Goal: Task Accomplishment & Management: Complete application form

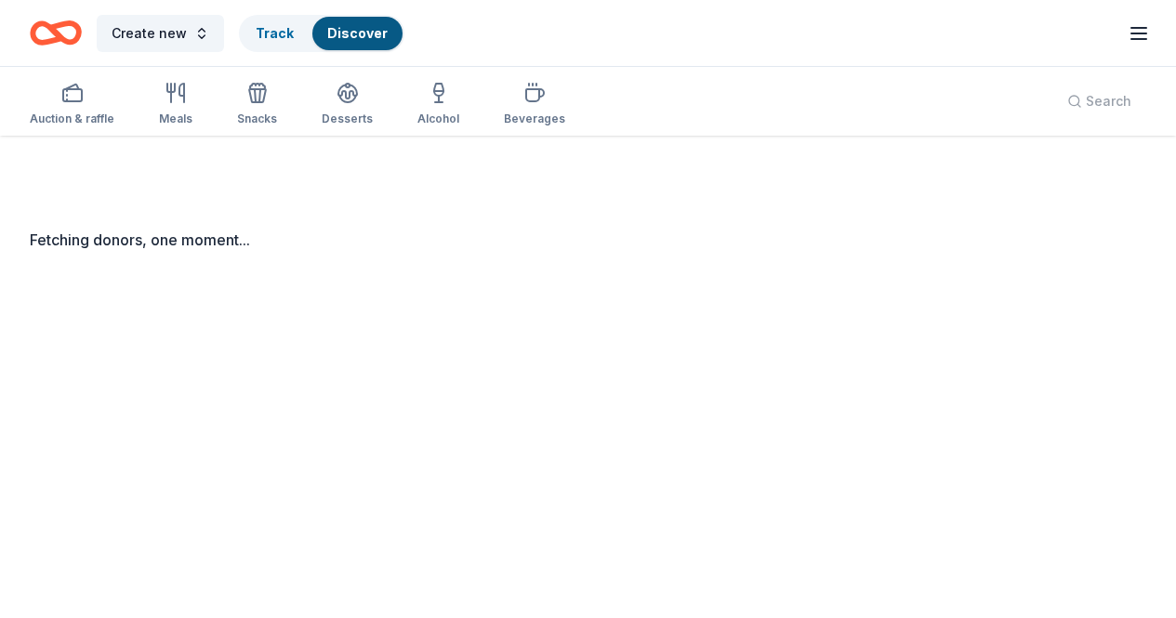
scroll to position [136, 0]
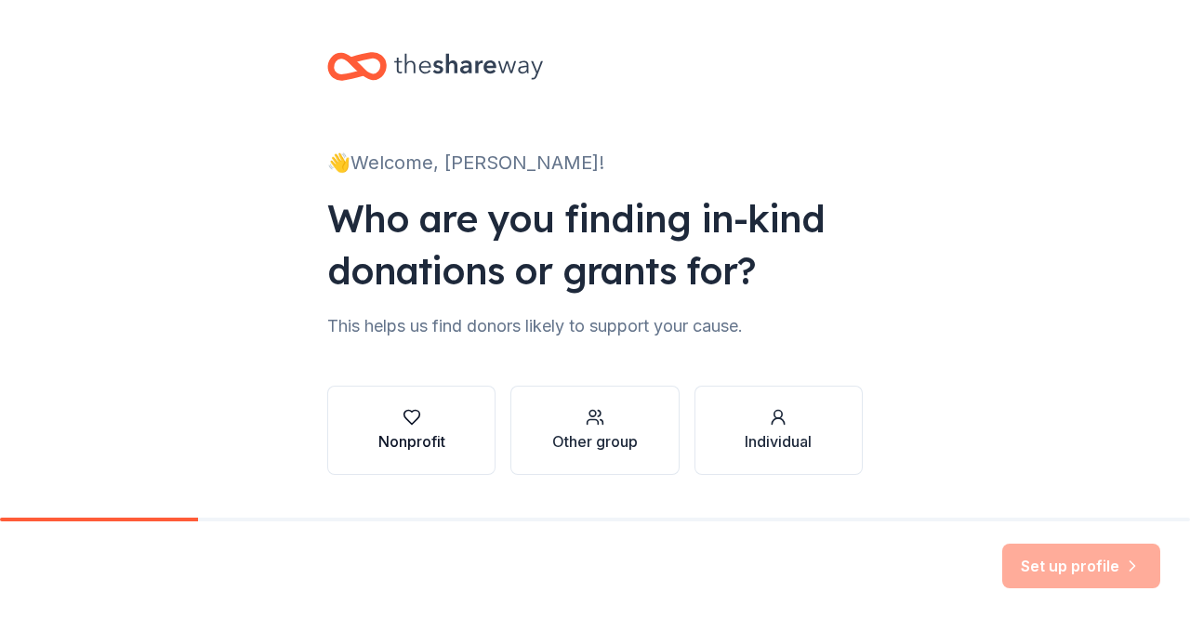
click at [427, 433] on div "Nonprofit" at bounding box center [411, 442] width 67 height 22
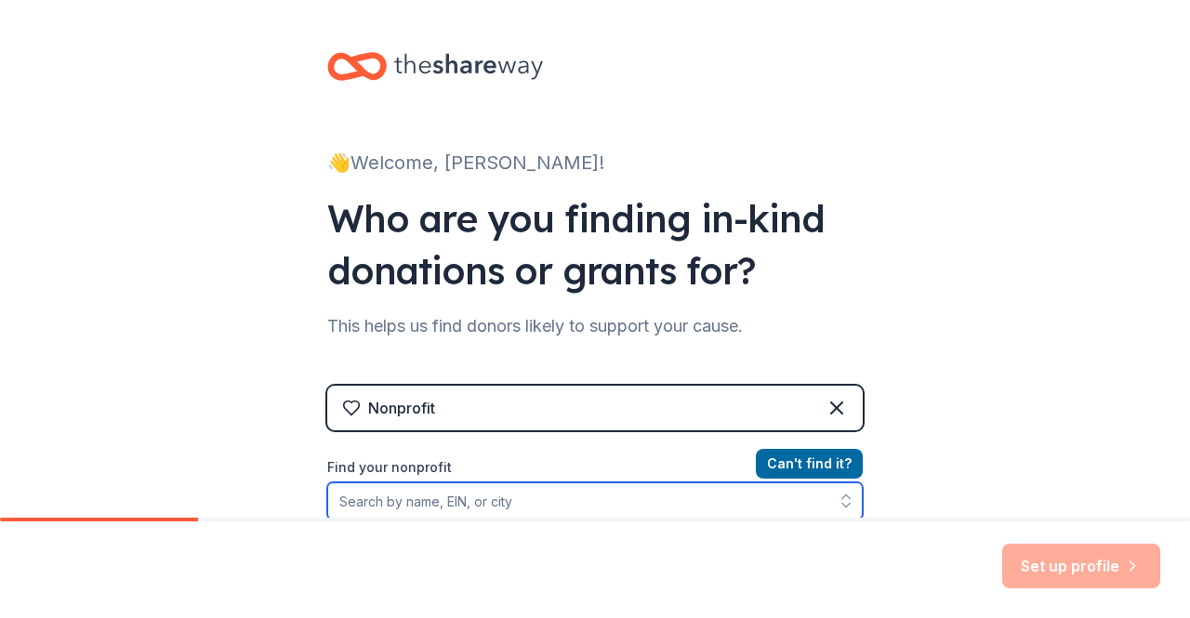
click at [664, 502] on input "Find your nonprofit" at bounding box center [595, 501] width 536 height 37
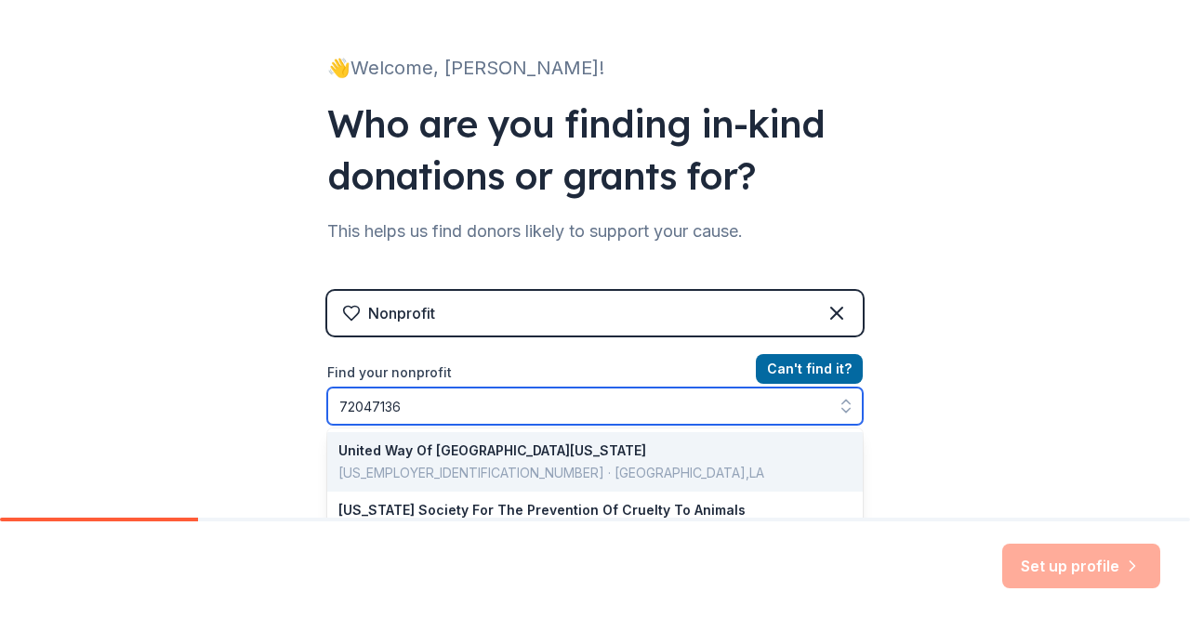
type input "720471368"
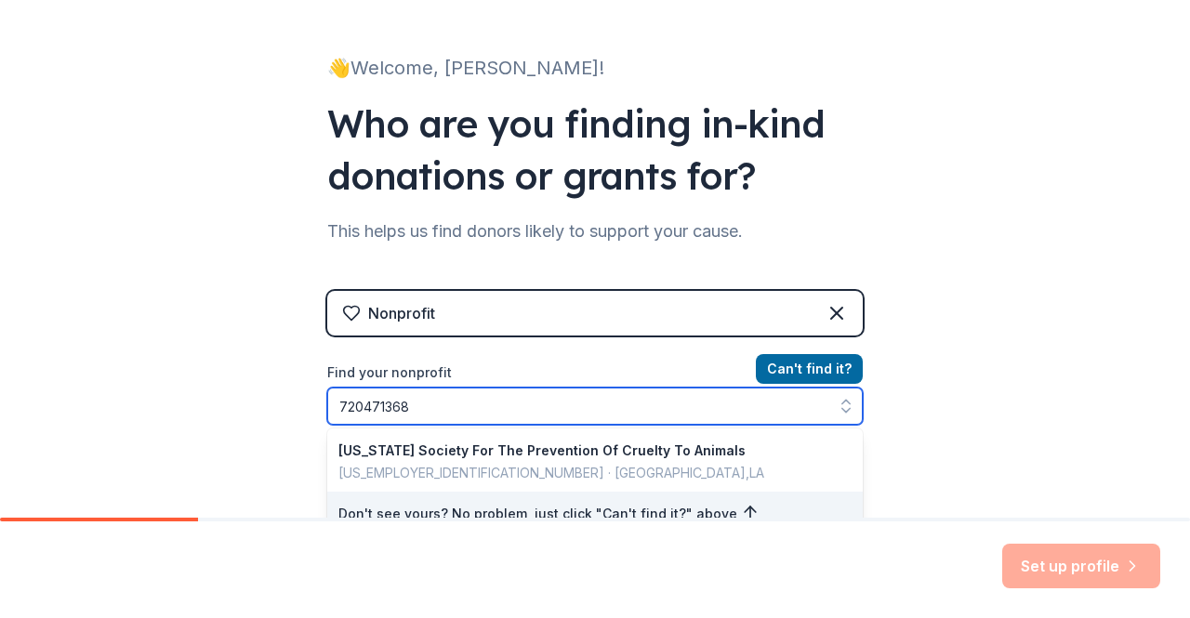
click at [502, 406] on input "720471368" at bounding box center [595, 406] width 536 height 37
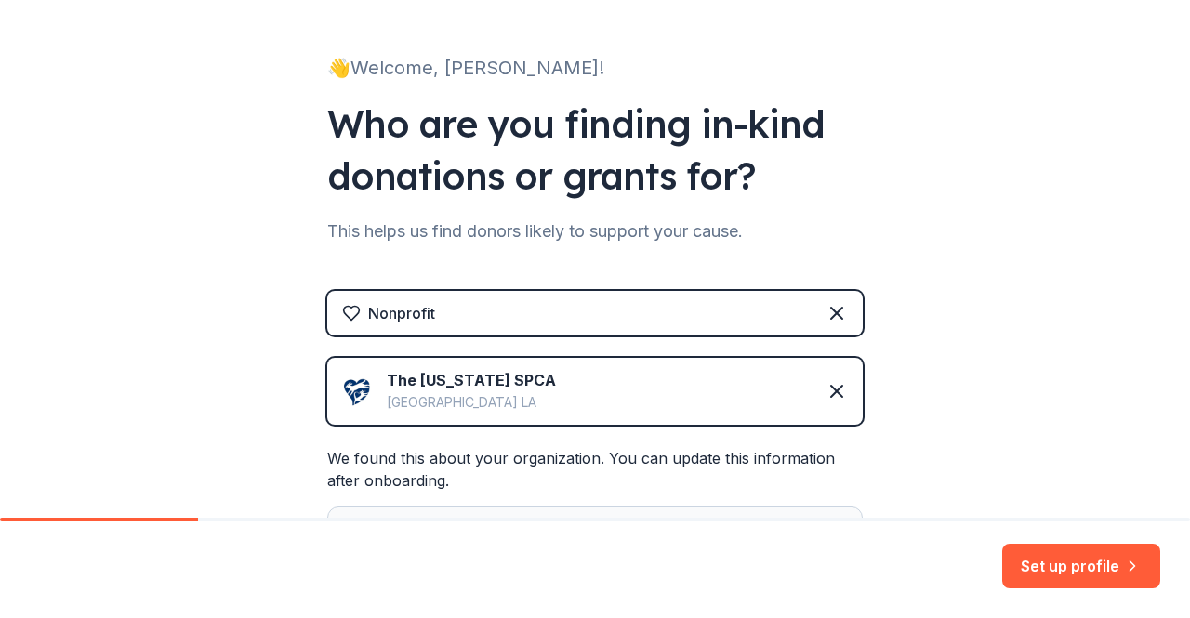
click at [1186, 525] on div "Set up profile" at bounding box center [595, 570] width 1190 height 97
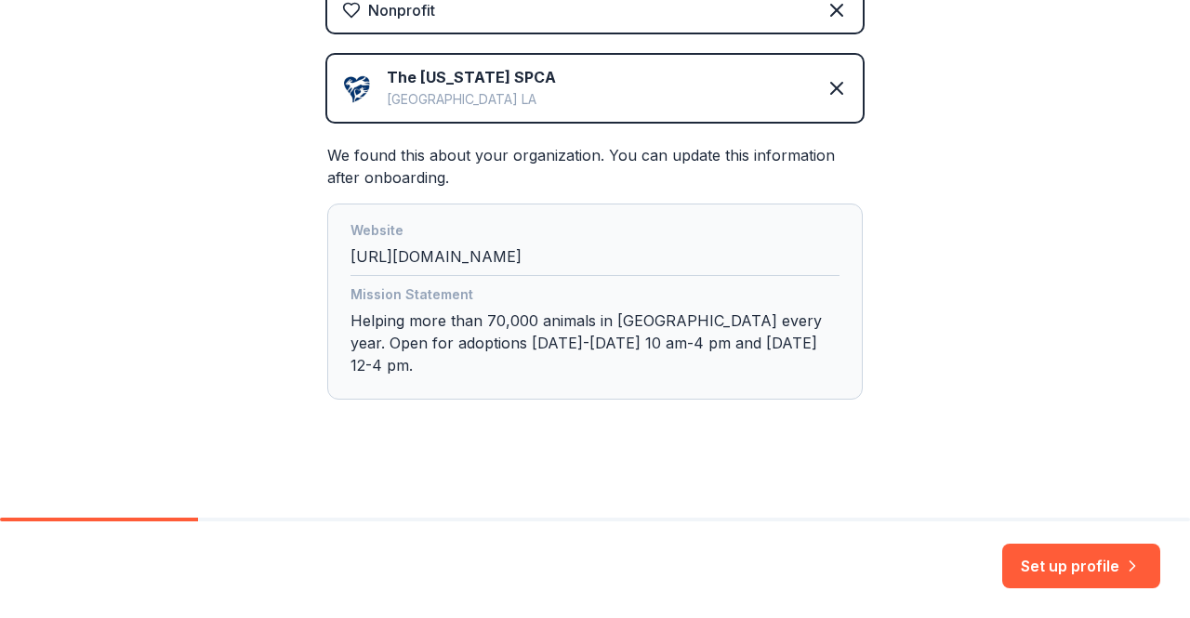
scroll to position [405, 0]
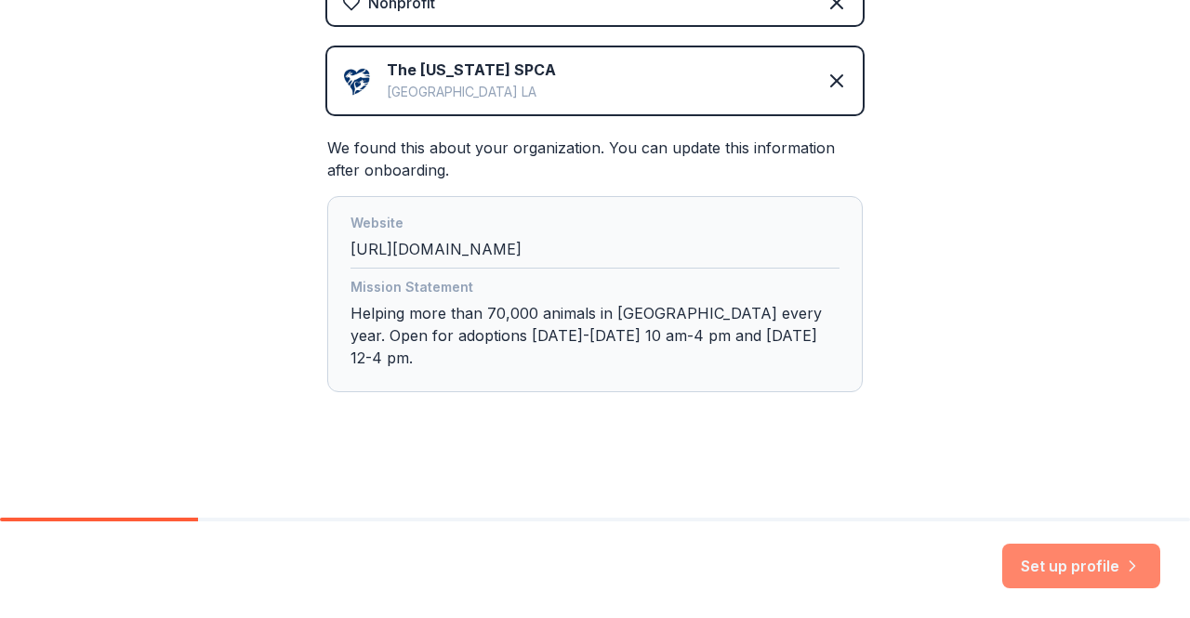
click at [1073, 567] on button "Set up profile" at bounding box center [1081, 566] width 158 height 45
click at [450, 255] on div "Website [URL][DOMAIN_NAME]" at bounding box center [595, 240] width 489 height 57
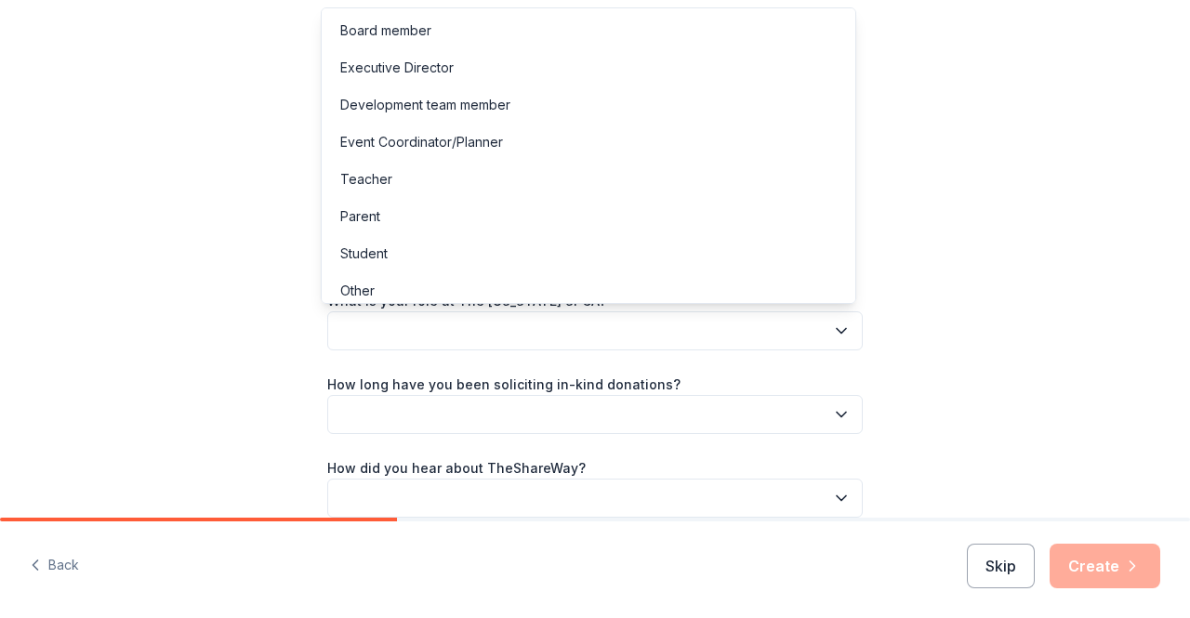
click at [770, 336] on button "button" at bounding box center [595, 330] width 536 height 39
click at [523, 73] on div "Executive Director" at bounding box center [588, 67] width 526 height 37
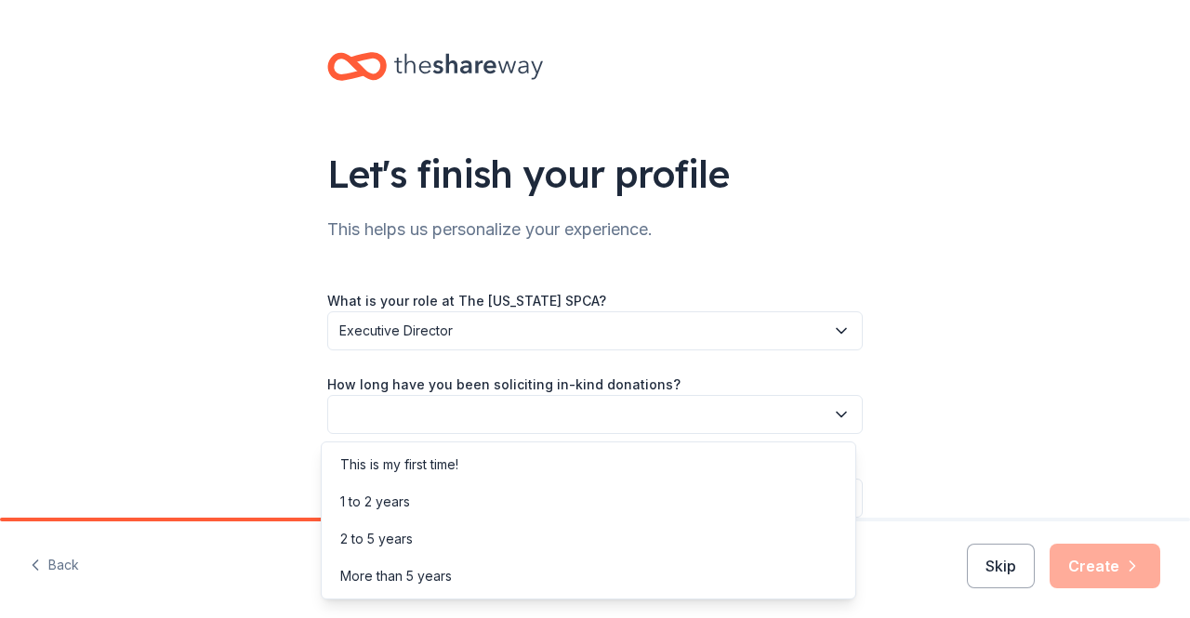
click at [695, 417] on button "button" at bounding box center [595, 414] width 536 height 39
click at [550, 585] on div "More than 5 years" at bounding box center [588, 576] width 526 height 37
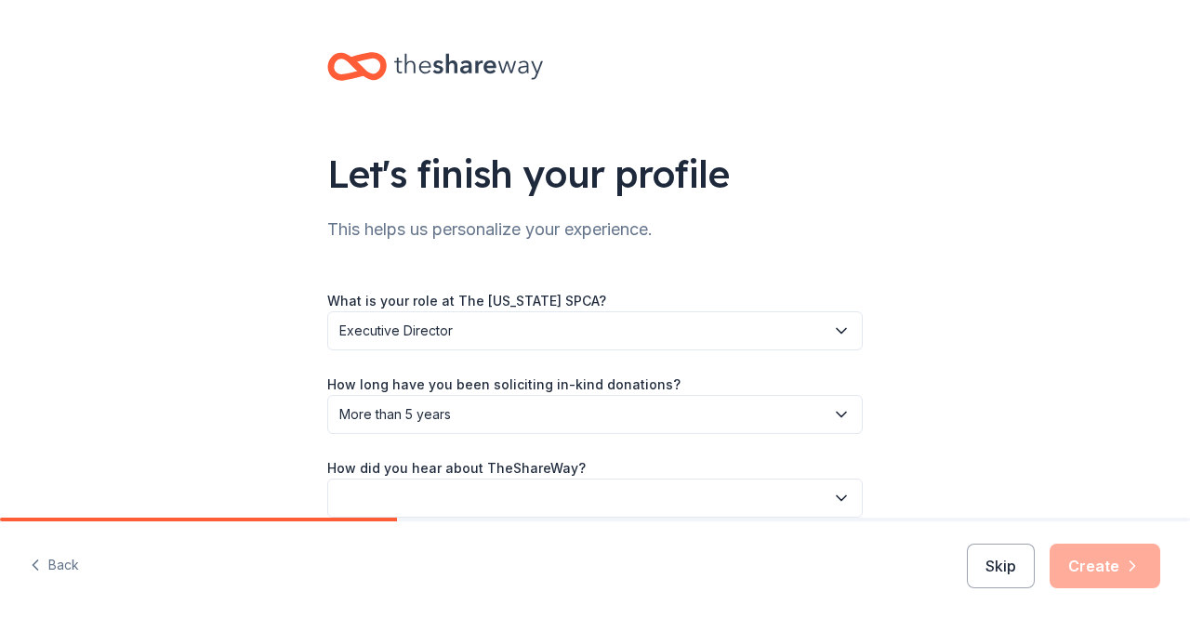
click at [834, 495] on icon "button" at bounding box center [841, 498] width 19 height 19
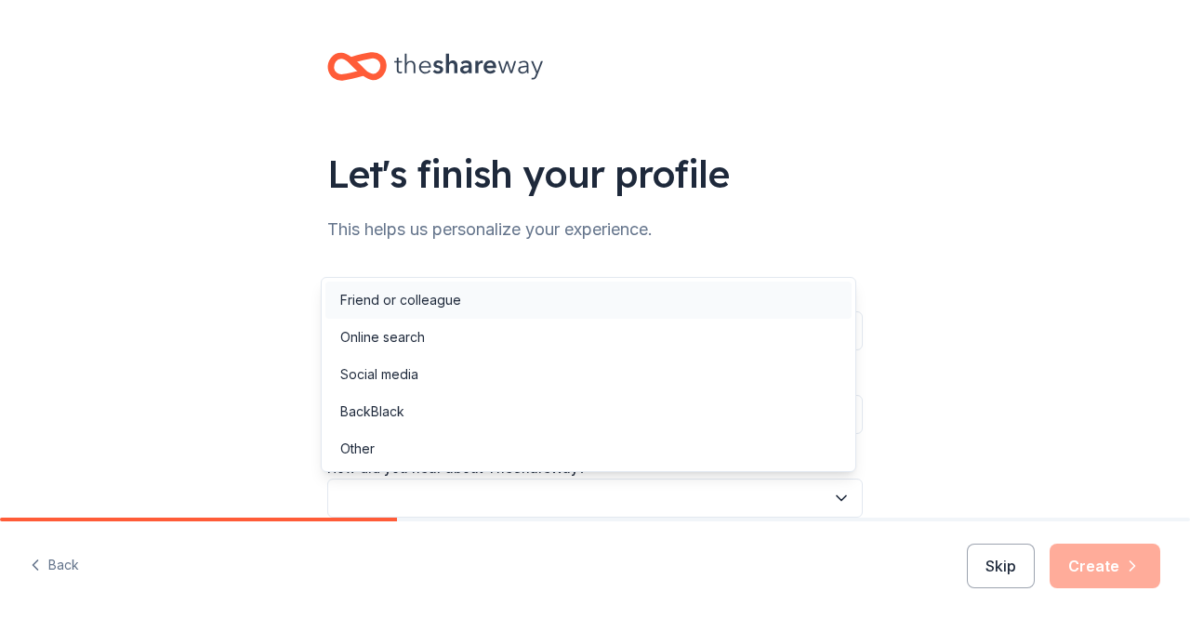
click at [686, 303] on div "Friend or colleague" at bounding box center [588, 300] width 526 height 37
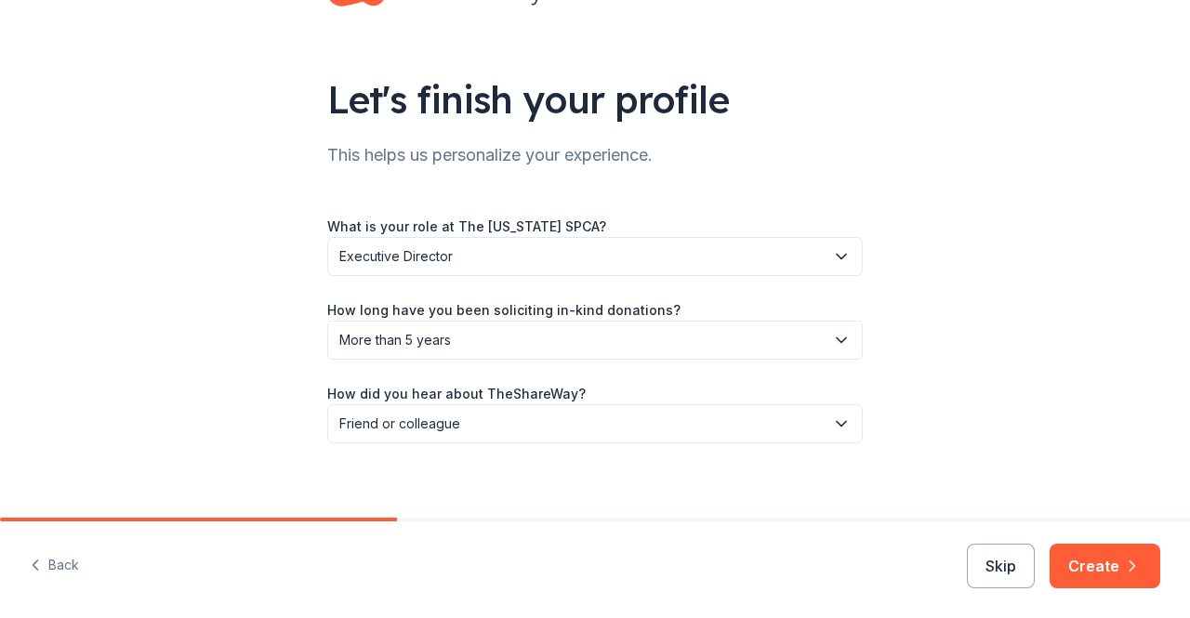
scroll to position [89, 0]
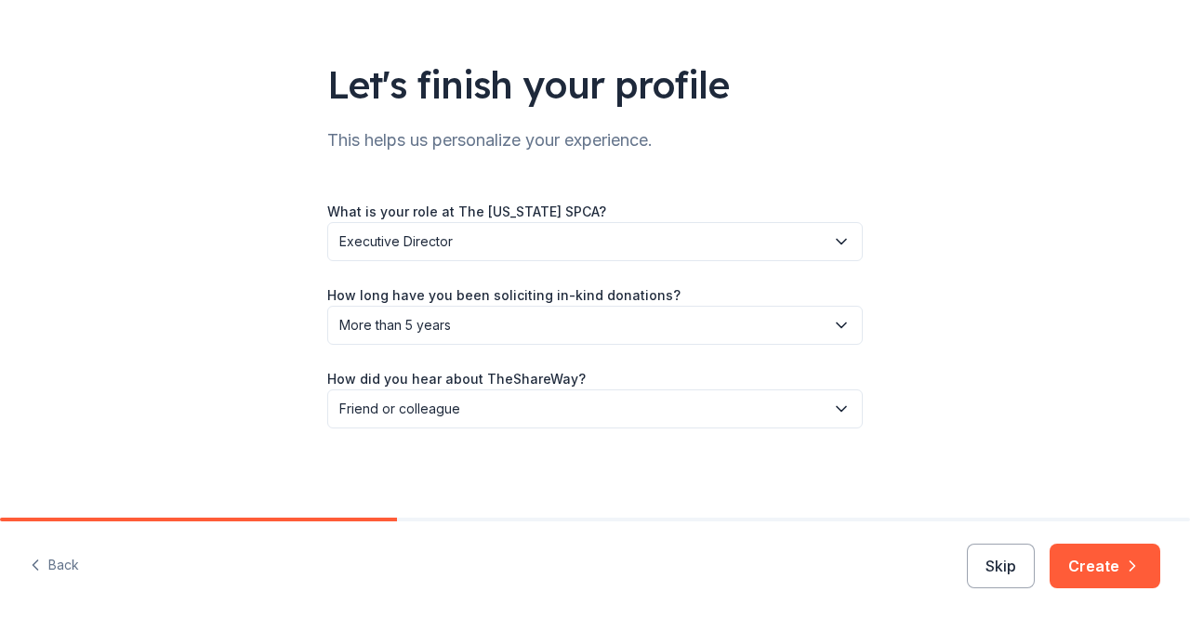
click at [1166, 575] on div "Back Skip Create" at bounding box center [595, 570] width 1190 height 97
click at [1108, 580] on button "Create" at bounding box center [1105, 566] width 111 height 45
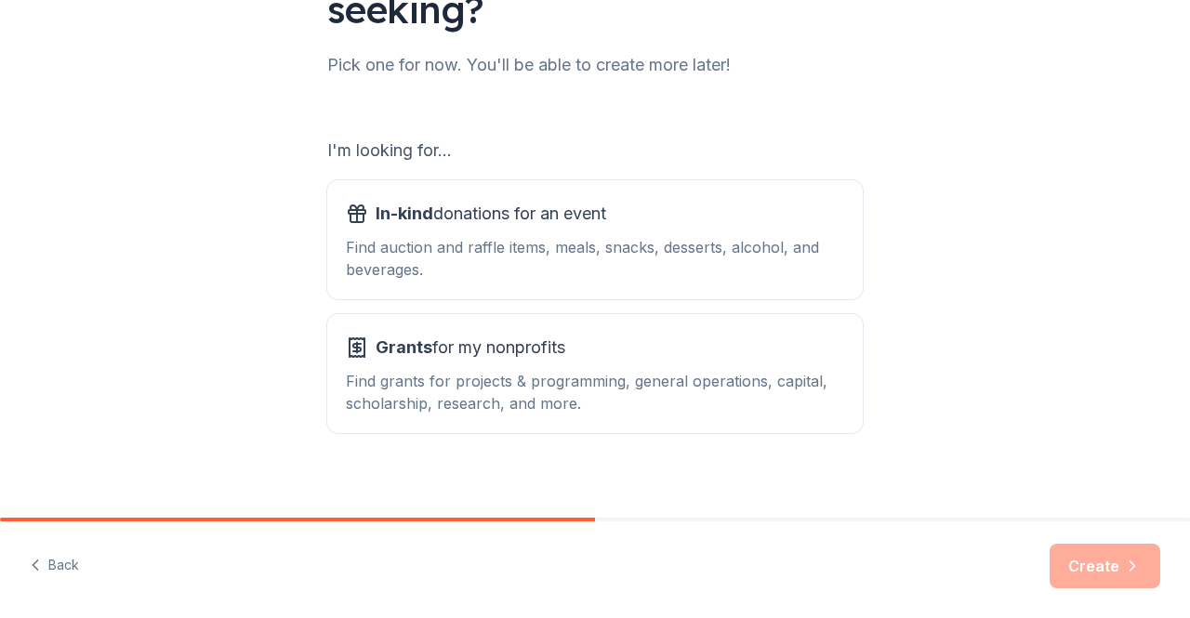
scroll to position [232, 0]
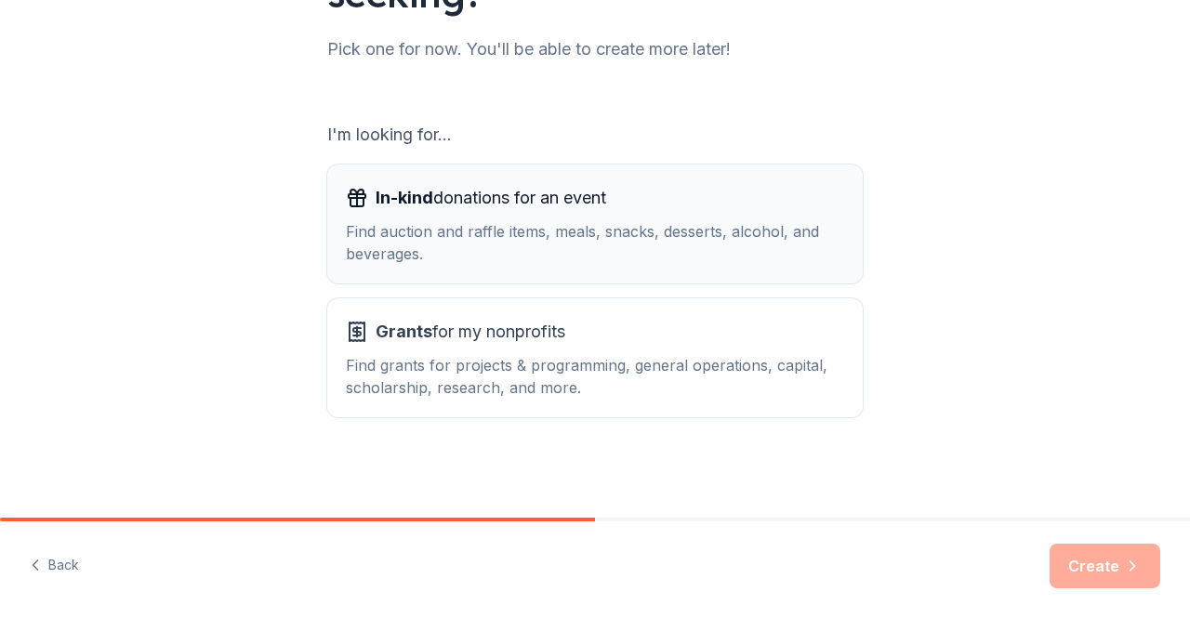
click at [668, 226] on div "Find auction and raffle items, meals, snacks, desserts, alcohol, and beverages." at bounding box center [595, 242] width 498 height 45
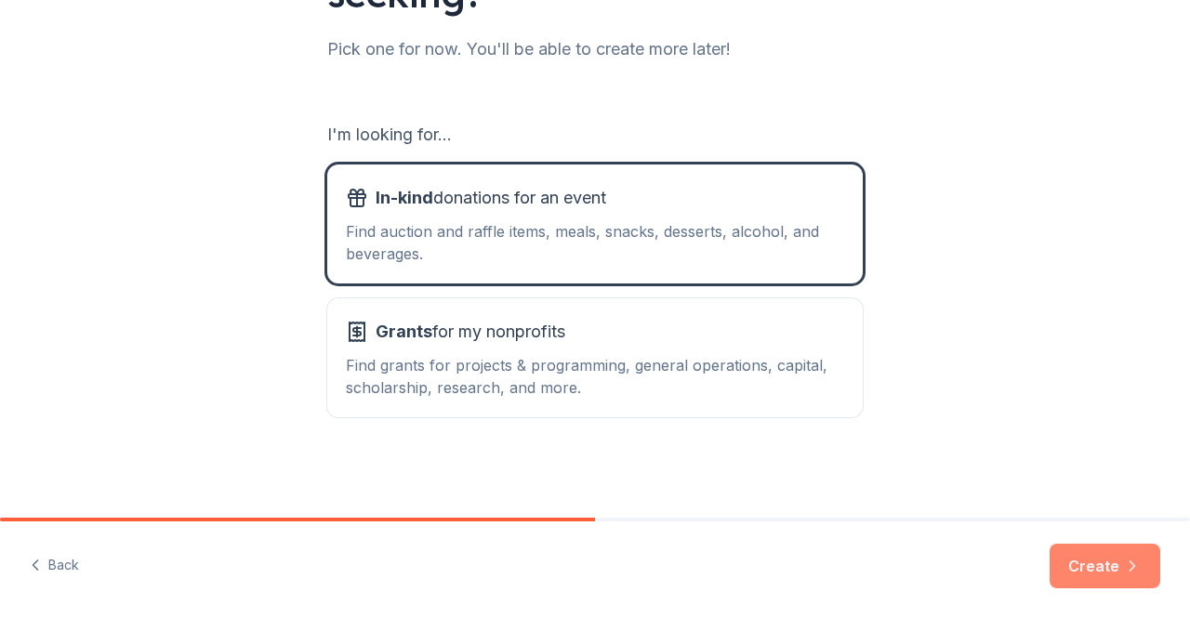
click at [1094, 564] on button "Create" at bounding box center [1105, 566] width 111 height 45
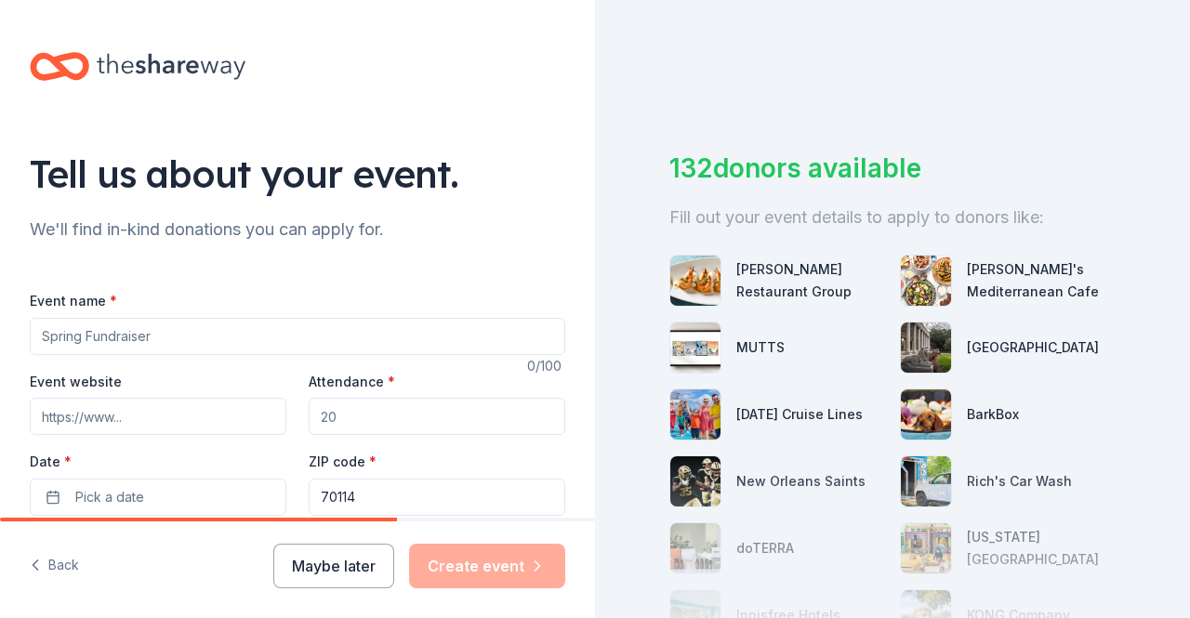
click at [311, 347] on input "Event name *" at bounding box center [298, 336] width 536 height 37
type input "Carnivals"
click at [164, 410] on input "Event website" at bounding box center [158, 416] width 257 height 37
type input "[DOMAIN_NAME]"
click at [376, 417] on input "Attendance *" at bounding box center [437, 416] width 257 height 37
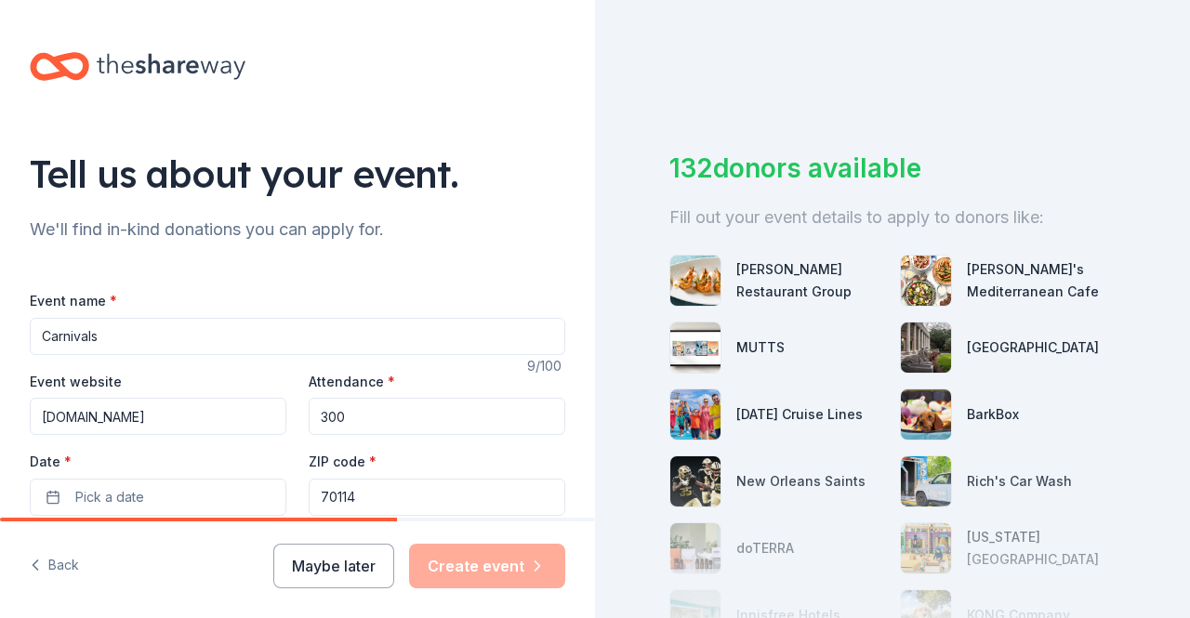
type input "300"
click at [441, 457] on div "ZIP code * 70114" at bounding box center [437, 483] width 257 height 66
click at [205, 505] on button "Pick a date" at bounding box center [158, 497] width 257 height 37
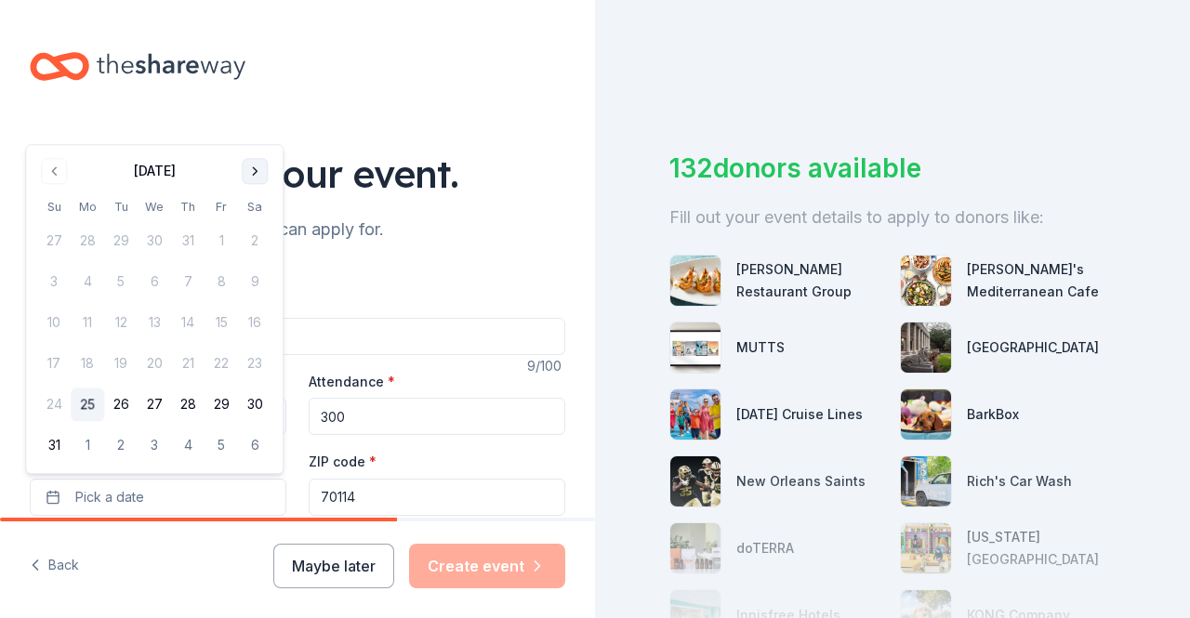
click at [261, 158] on button "Go to next month" at bounding box center [255, 171] width 26 height 26
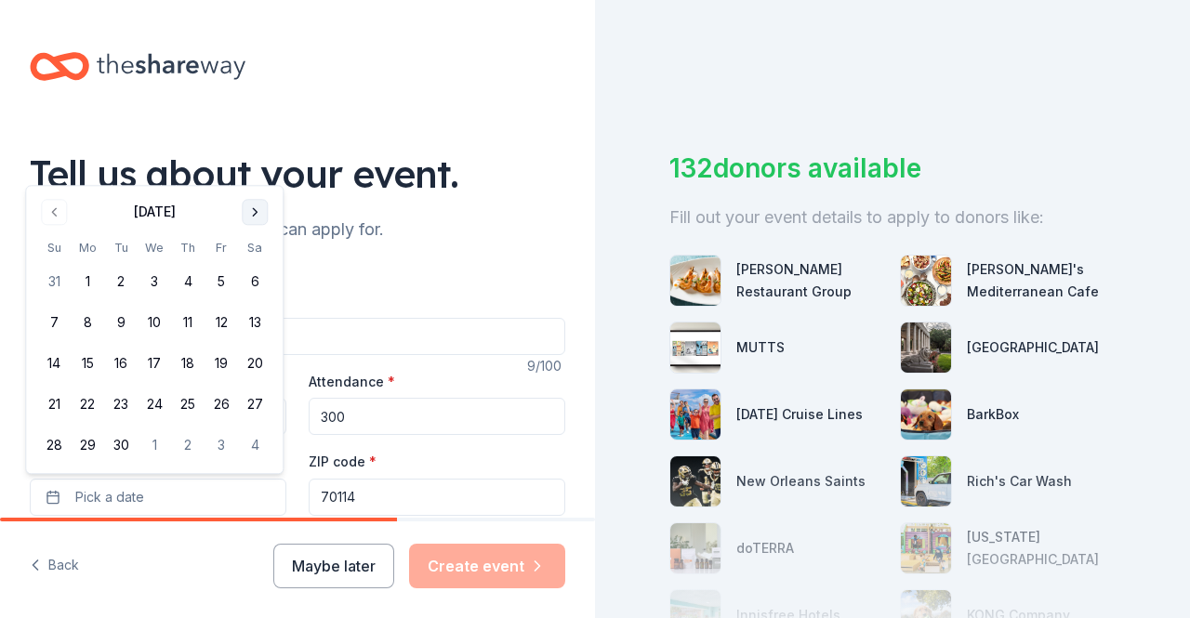
click at [258, 205] on button "Go to next month" at bounding box center [255, 212] width 26 height 26
click at [260, 365] on button "18" at bounding box center [254, 364] width 33 height 33
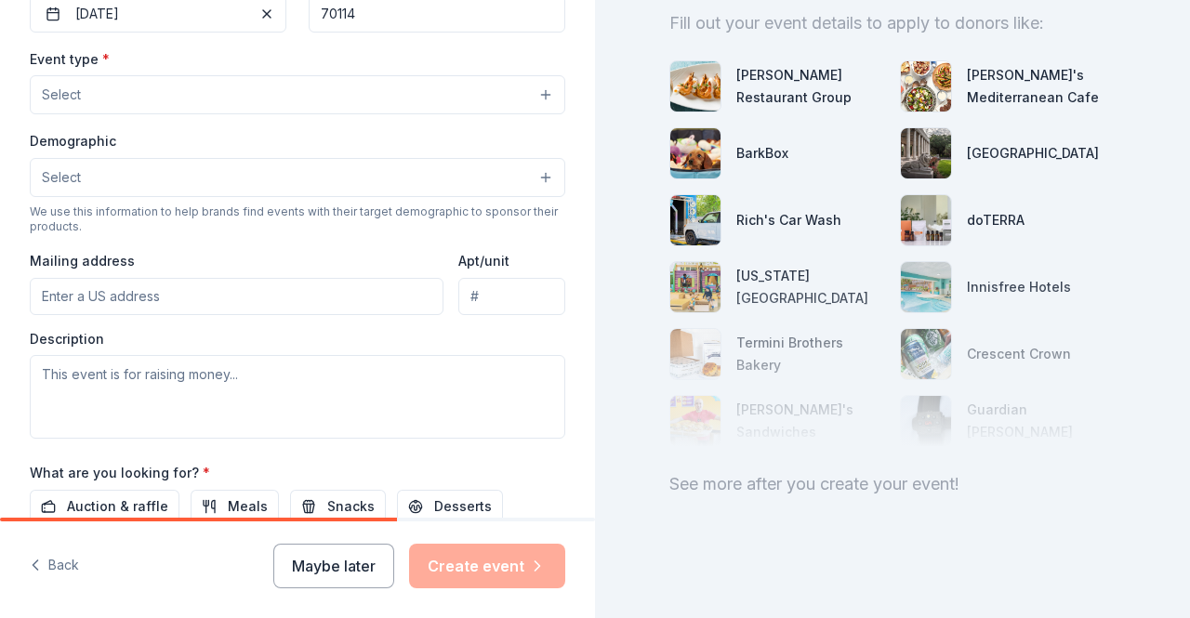
scroll to position [521, 0]
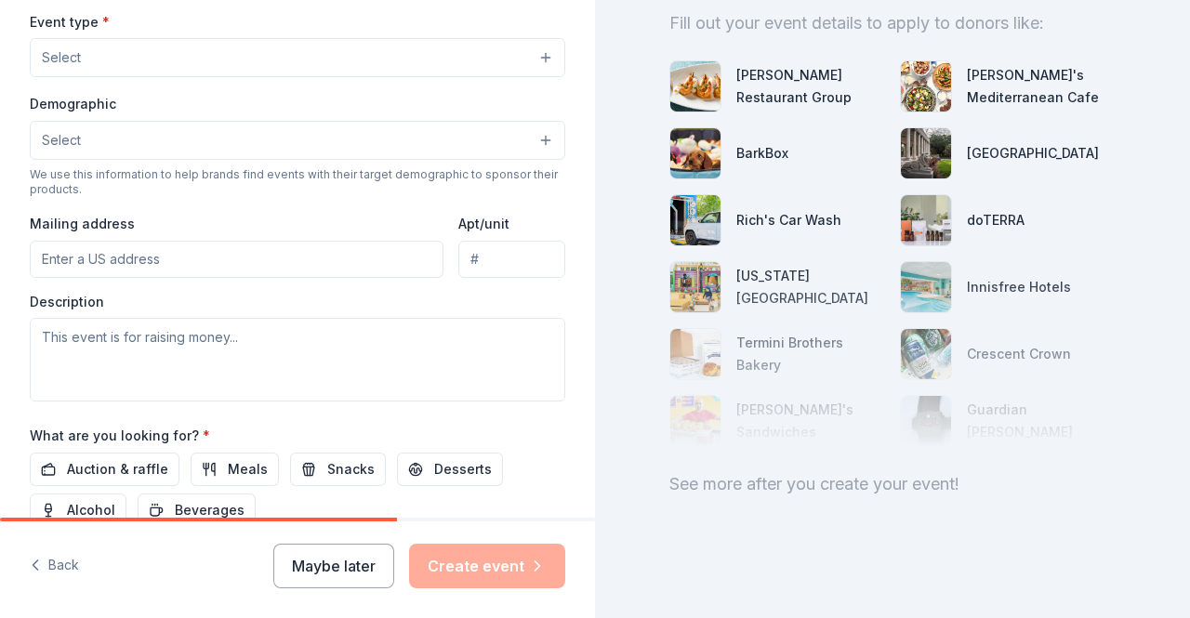
click at [536, 59] on button "Select" at bounding box center [298, 57] width 536 height 39
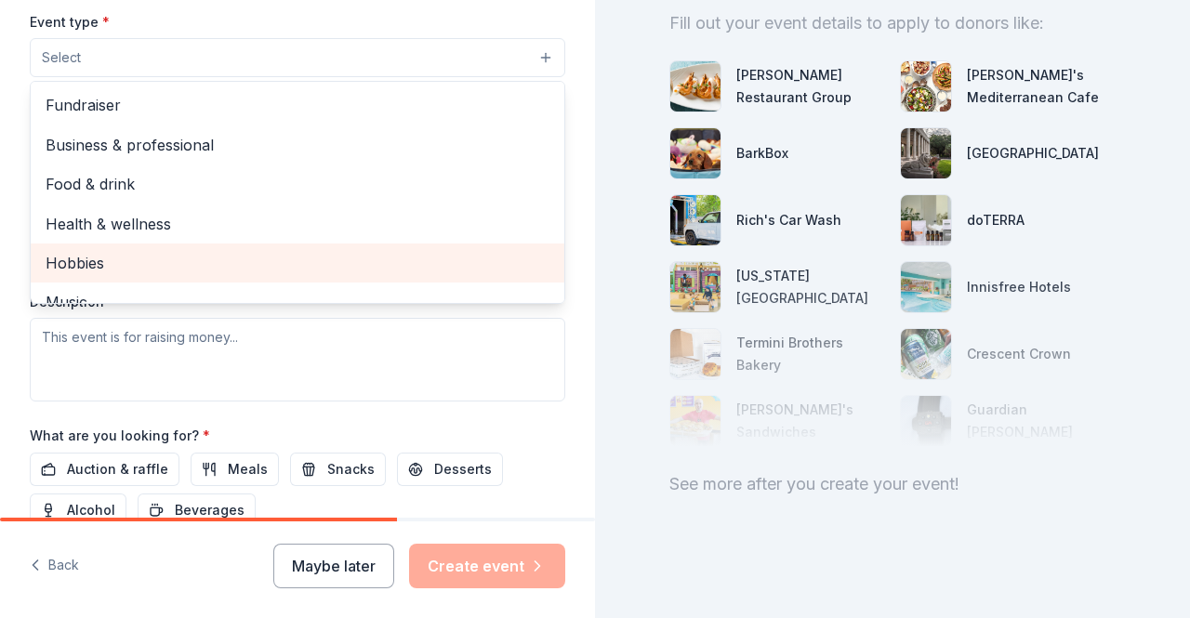
click at [325, 277] on div "Hobbies" at bounding box center [298, 263] width 534 height 39
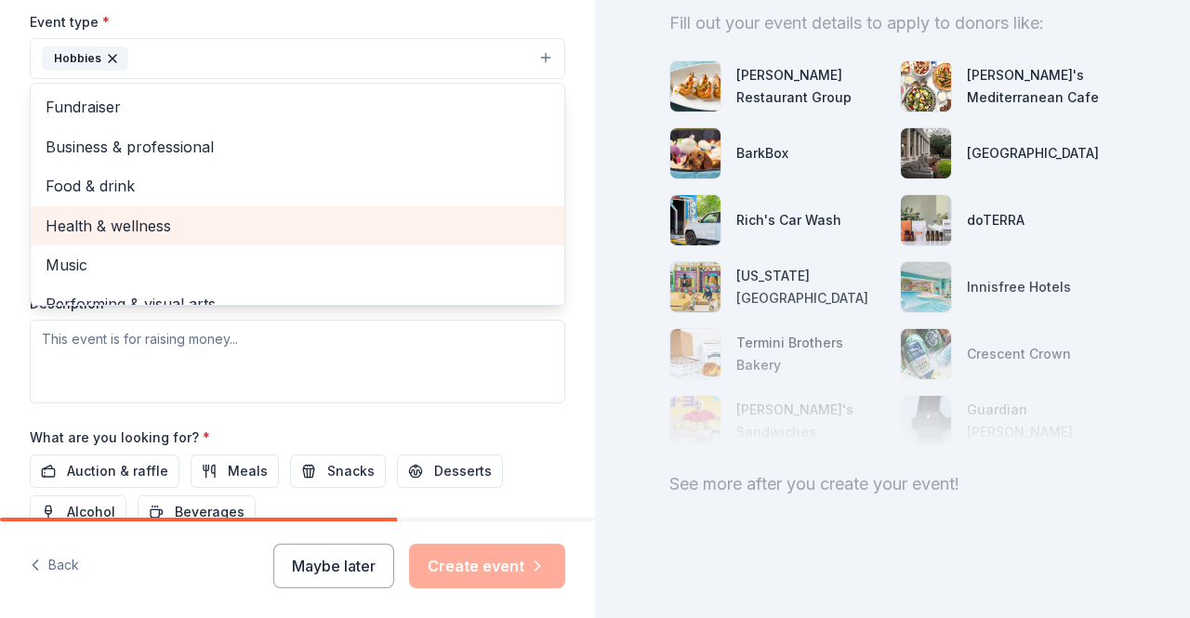
click at [328, 235] on div "Health & wellness" at bounding box center [298, 225] width 534 height 39
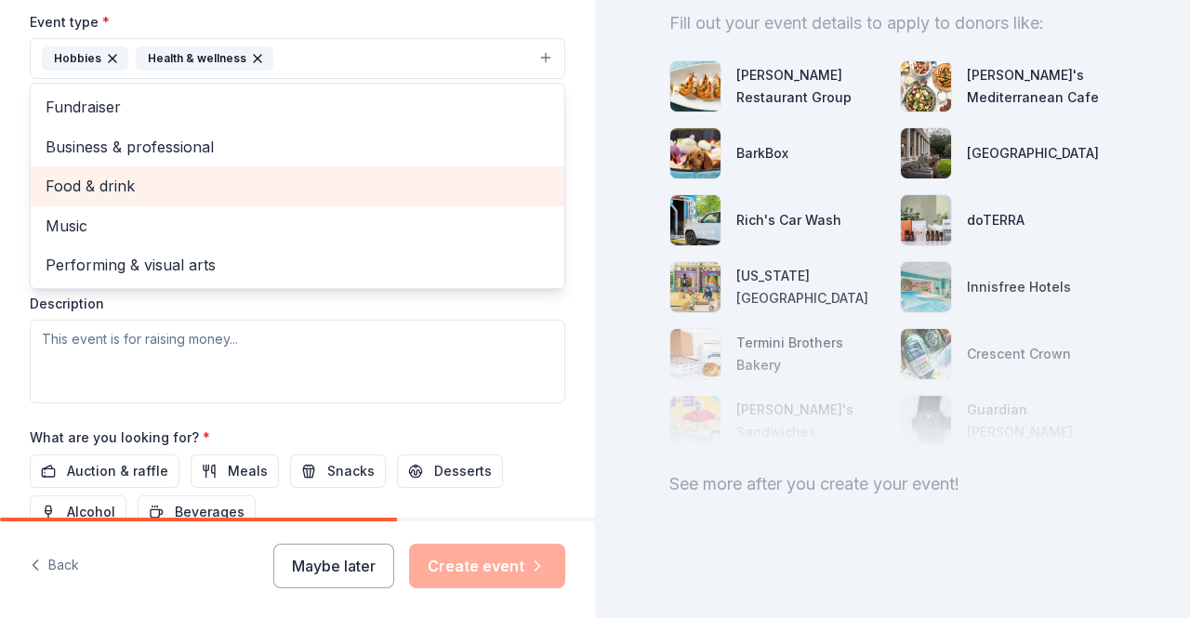
click at [327, 182] on span "Food & drink" at bounding box center [298, 186] width 504 height 24
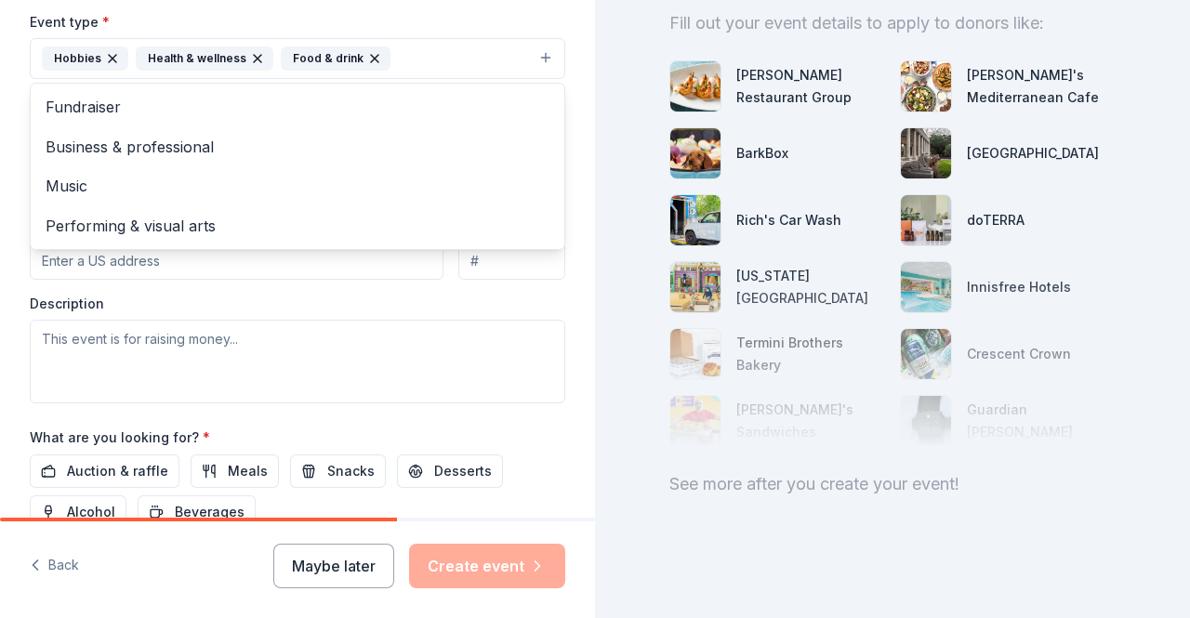
click at [376, 339] on div "Event type * Hobbies Health & wellness Food & drink Fundraiser Business & profe…" at bounding box center [298, 206] width 536 height 393
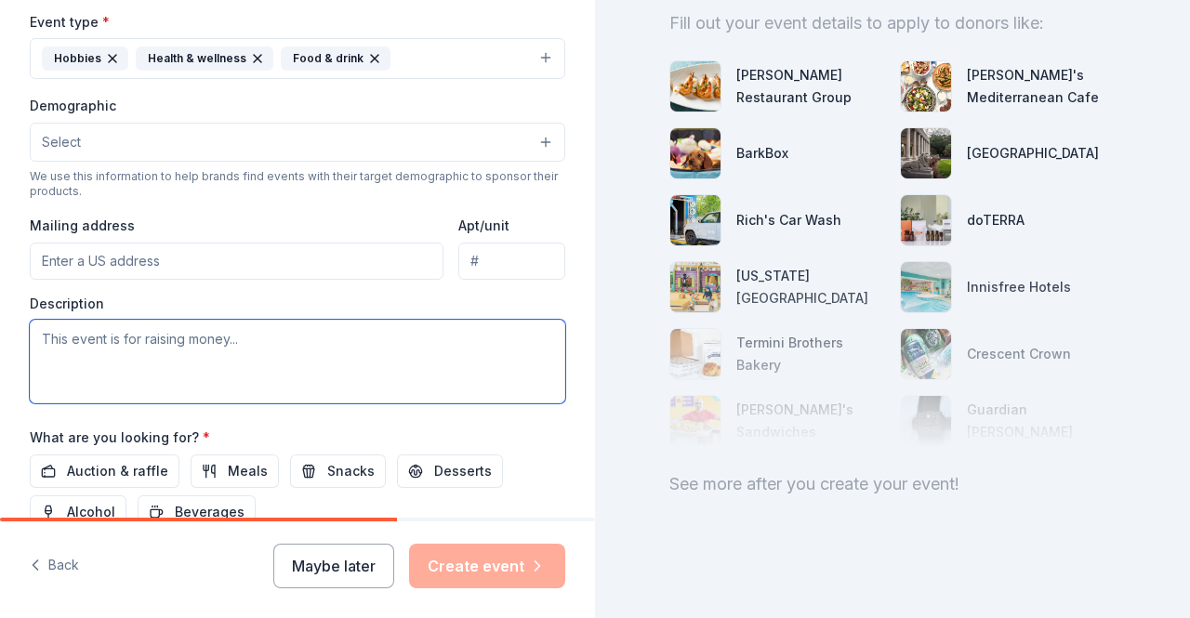
click at [376, 339] on textarea at bounding box center [298, 362] width 536 height 84
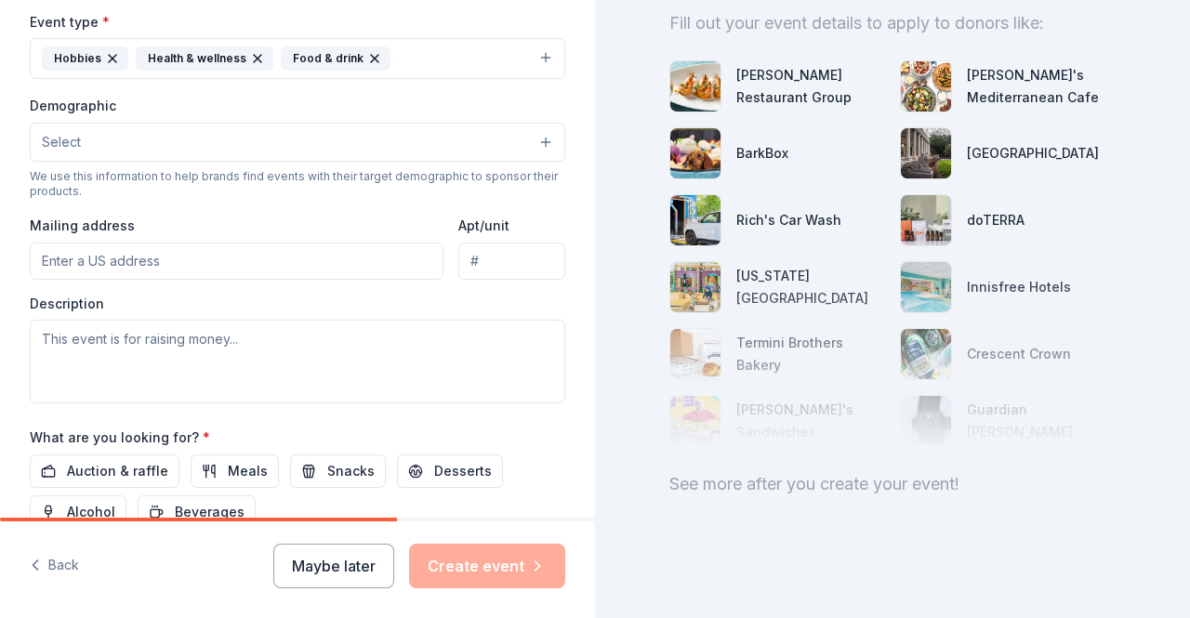
click at [245, 247] on input "Mailing address" at bounding box center [237, 261] width 414 height 37
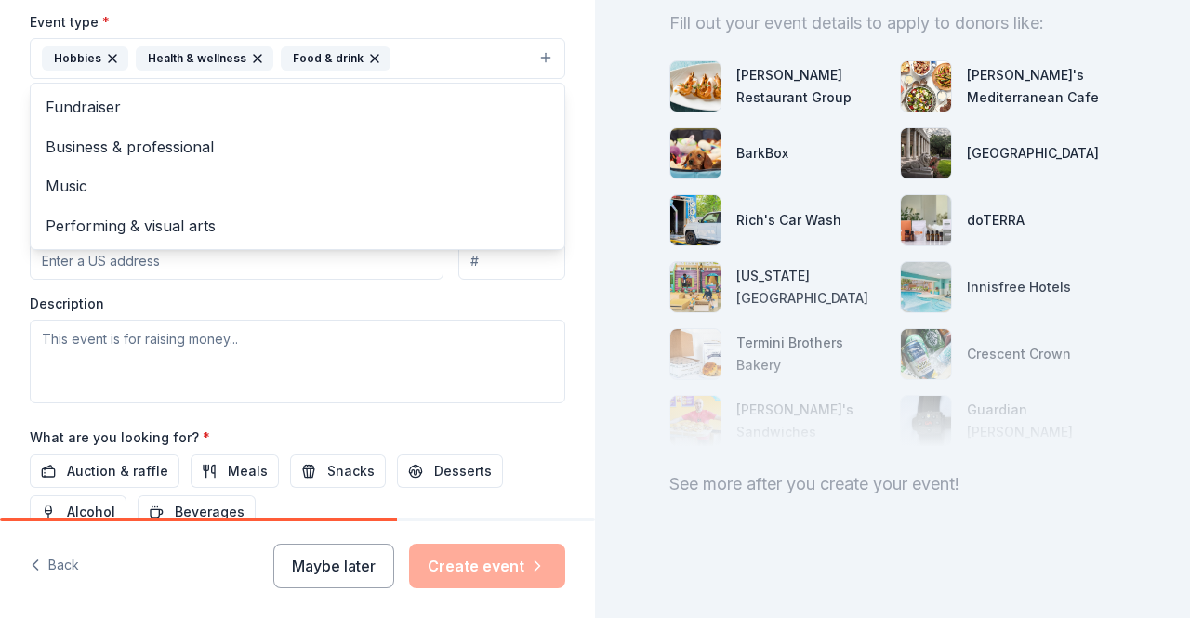
click at [412, 49] on button "Hobbies Health & wellness Food & drink" at bounding box center [298, 58] width 536 height 41
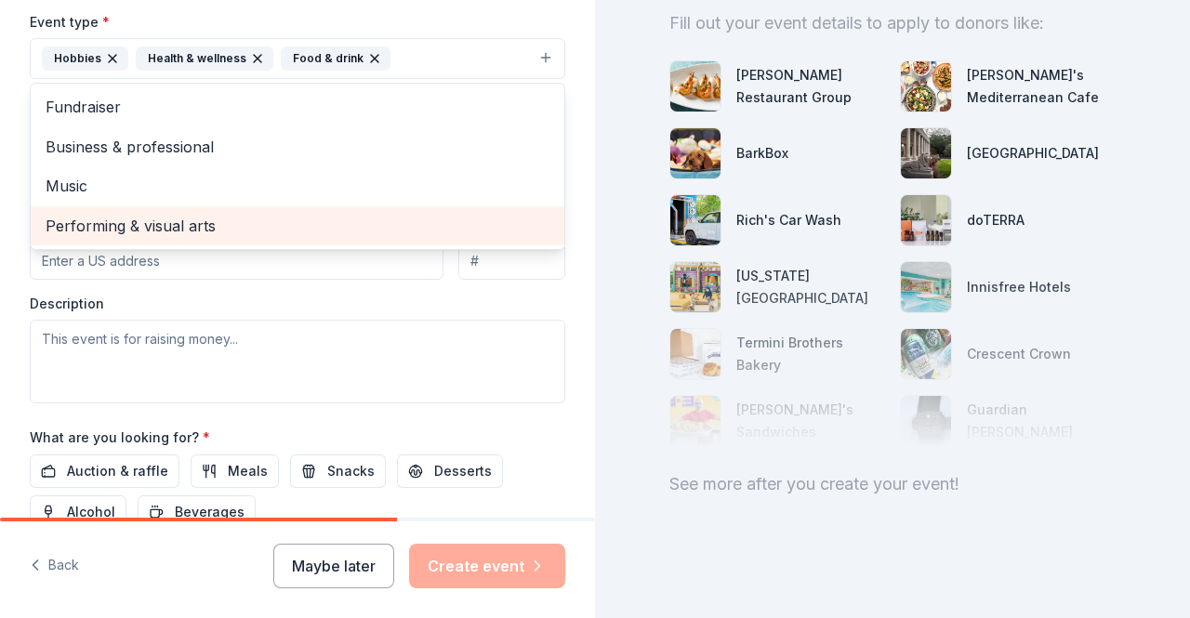
click at [217, 226] on span "Performing & visual arts" at bounding box center [298, 226] width 504 height 24
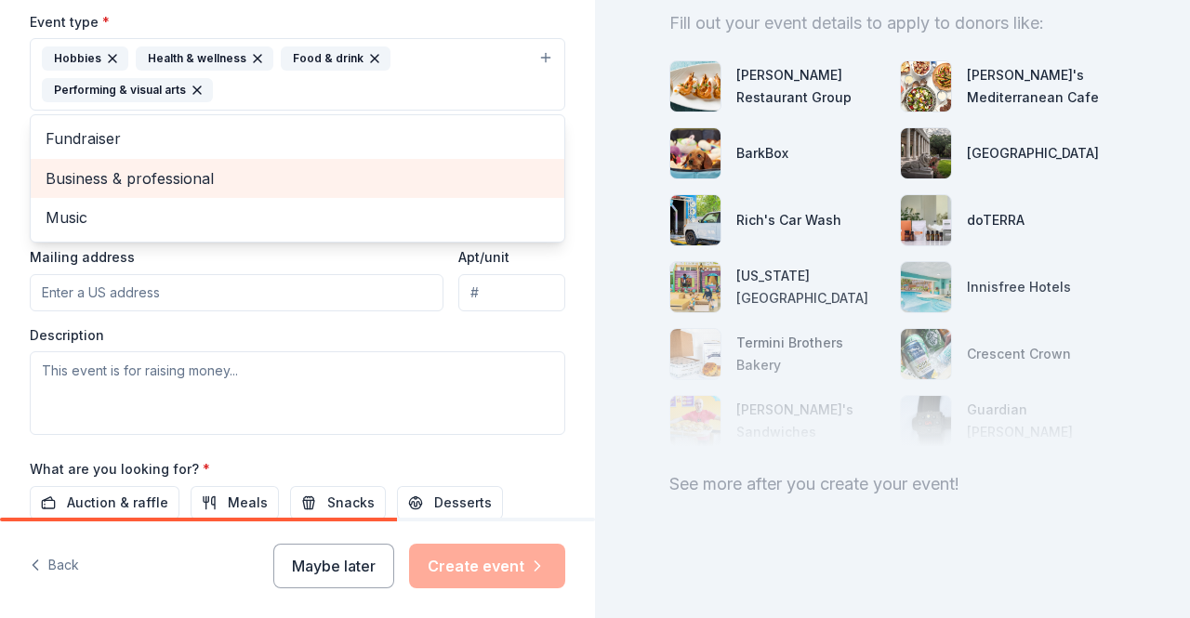
click at [238, 177] on span "Business & professional" at bounding box center [298, 178] width 504 height 24
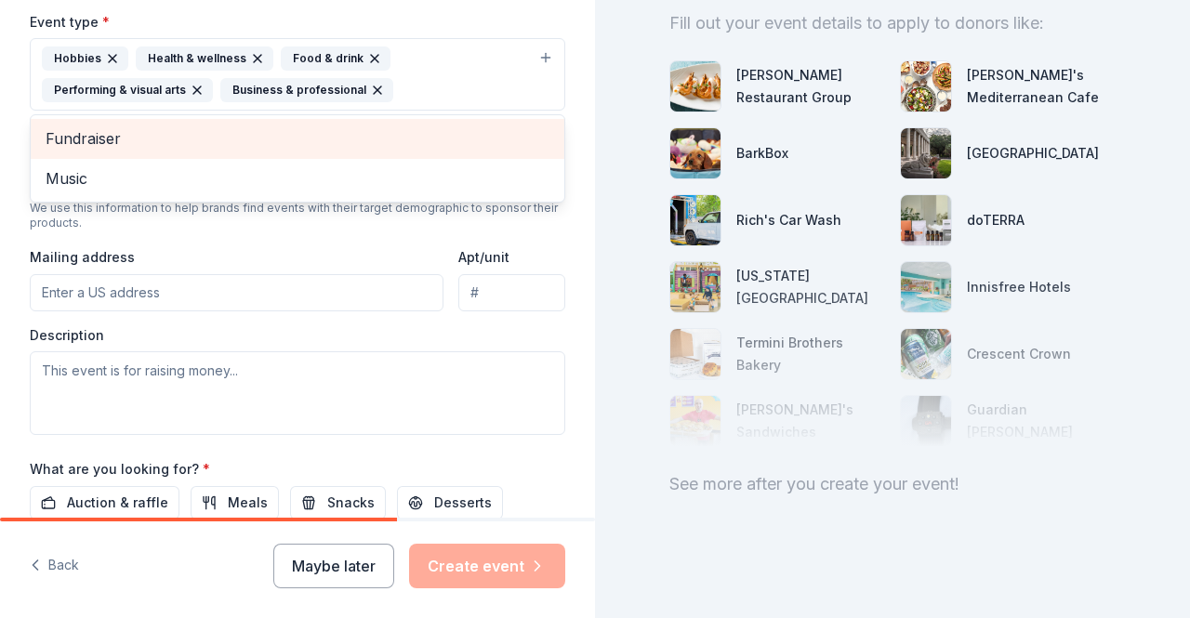
click at [226, 142] on span "Fundraiser" at bounding box center [298, 138] width 504 height 24
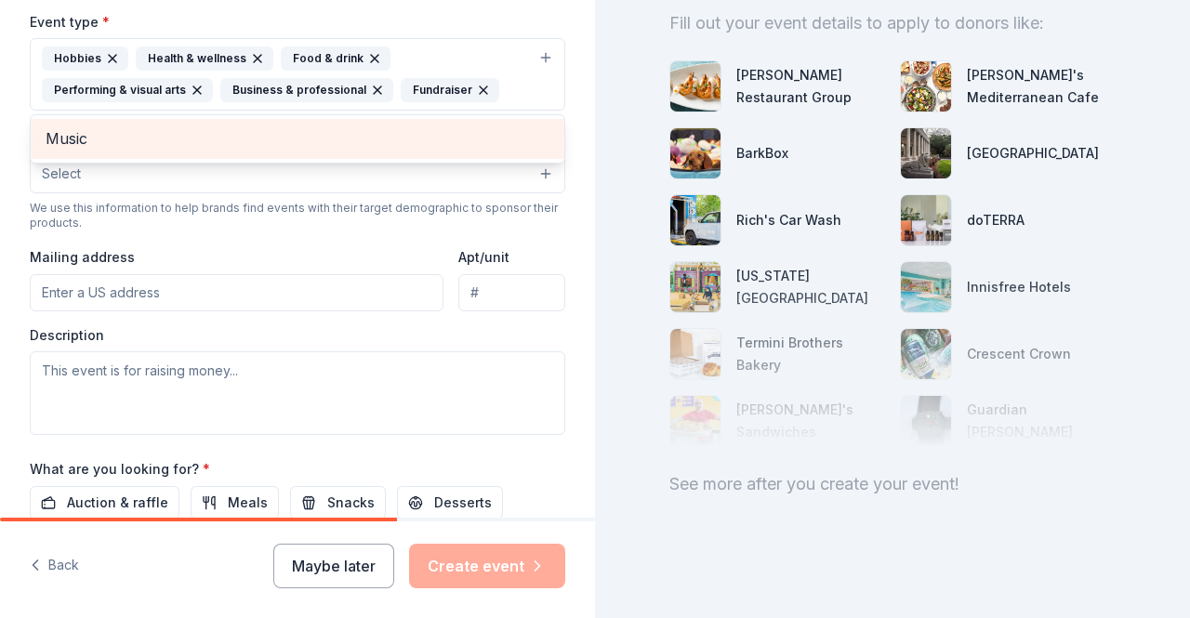
click at [345, 133] on span "Music" at bounding box center [298, 138] width 504 height 24
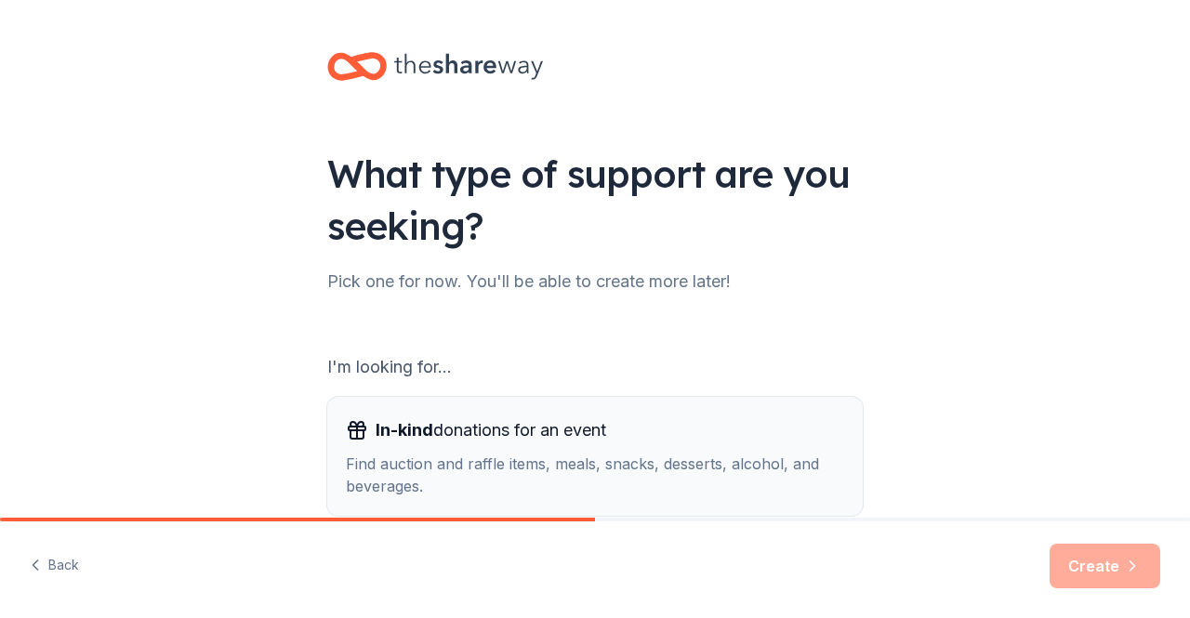
click at [729, 460] on div "Find auction and raffle items, meals, snacks, desserts, alcohol, and beverages." at bounding box center [595, 475] width 498 height 45
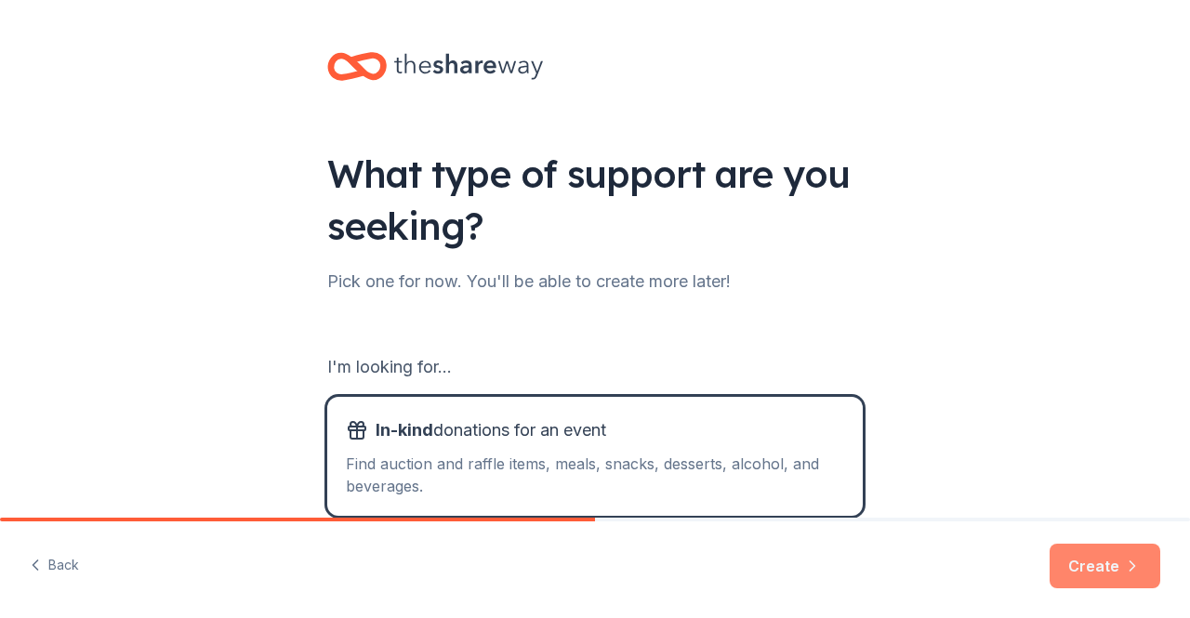
click at [1138, 563] on icon "button" at bounding box center [1132, 566] width 19 height 19
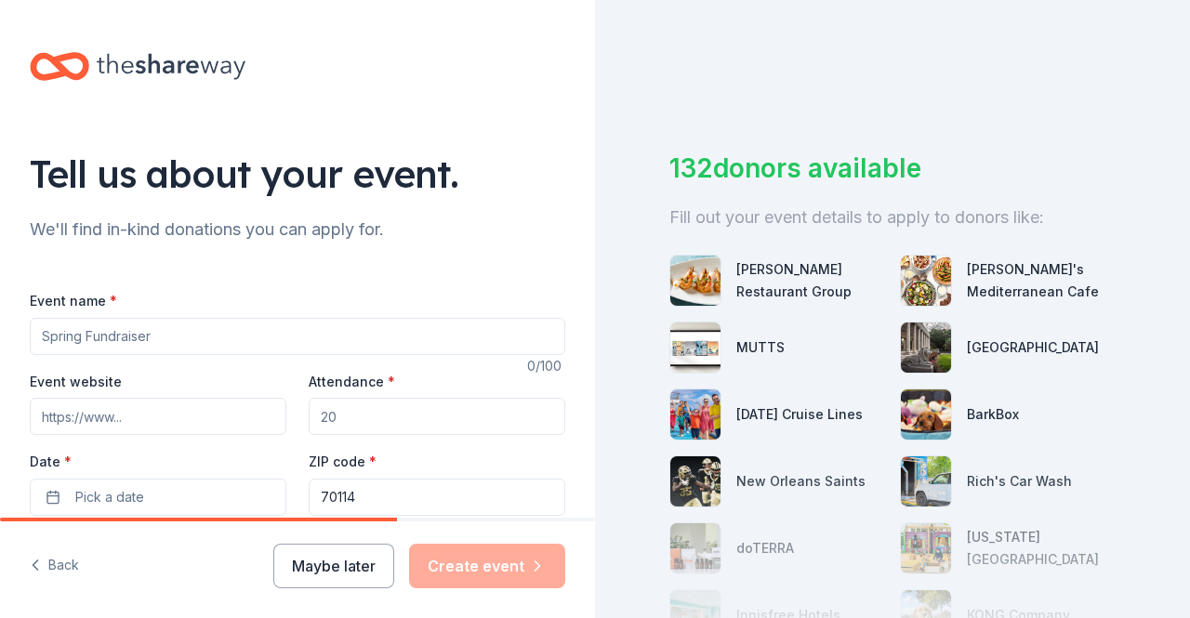
click at [364, 338] on input "Event name *" at bounding box center [298, 336] width 536 height 37
type input "[DATE]"
click at [221, 417] on input "Event website" at bounding box center [158, 416] width 257 height 37
type input "[DOMAIN_NAME]"
click at [428, 421] on input "Attendance *" at bounding box center [437, 416] width 257 height 37
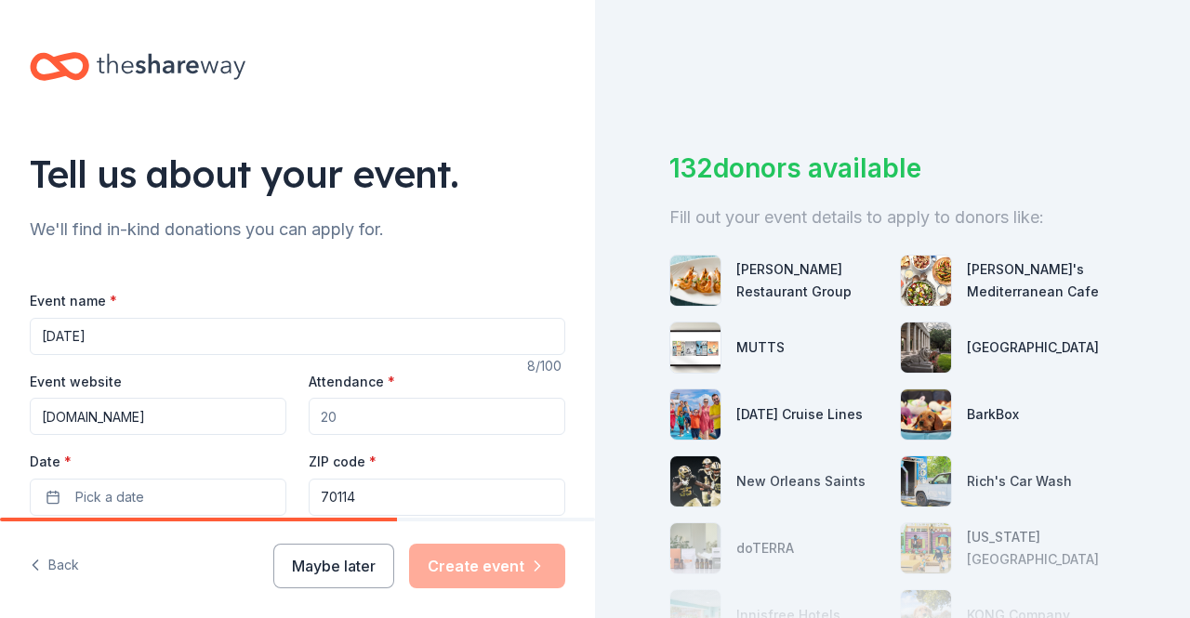
type input "300"
click at [229, 502] on button "Pick a date" at bounding box center [158, 497] width 257 height 37
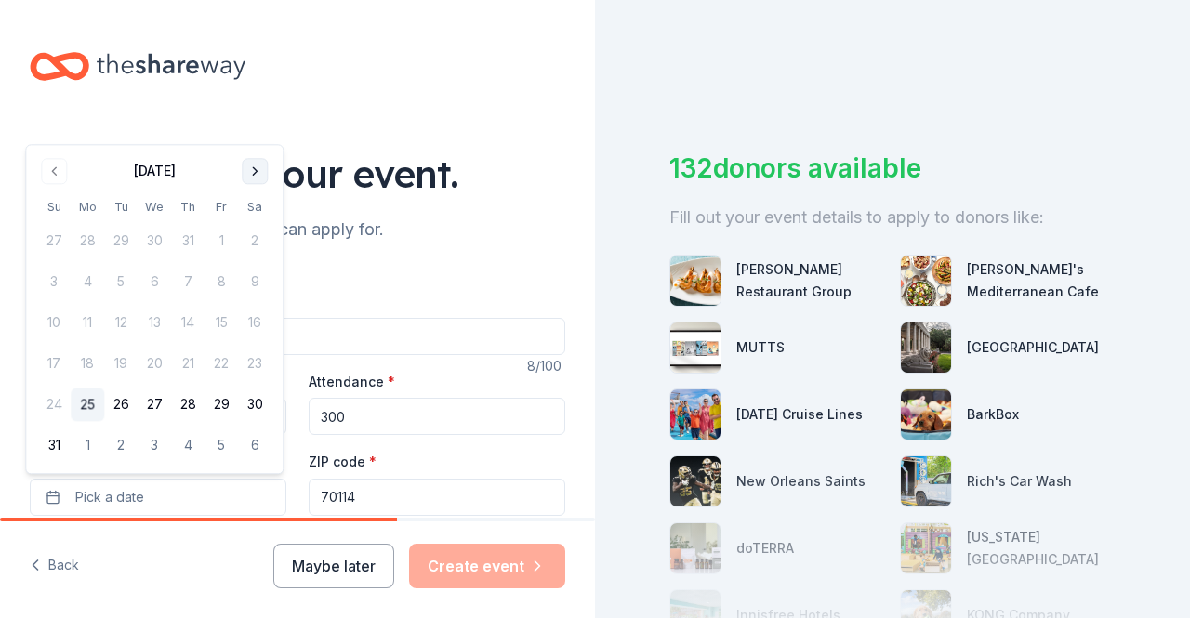
click at [262, 168] on button "Go to next month" at bounding box center [255, 171] width 26 height 26
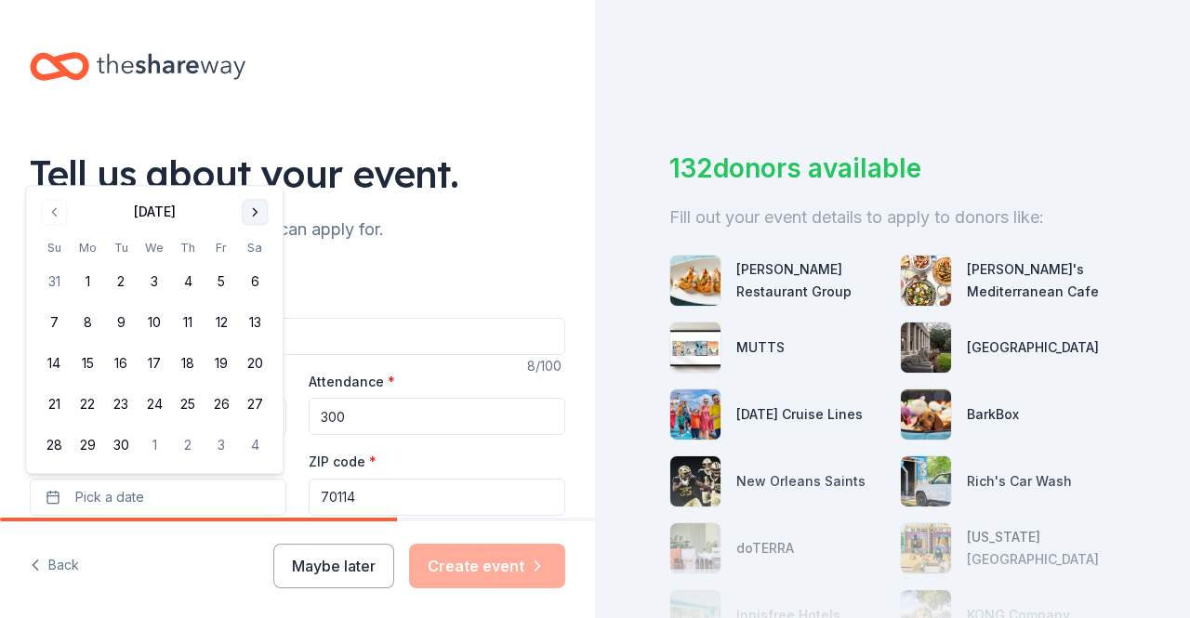
click at [251, 213] on button "Go to next month" at bounding box center [255, 212] width 26 height 26
click at [257, 363] on button "18" at bounding box center [254, 364] width 33 height 33
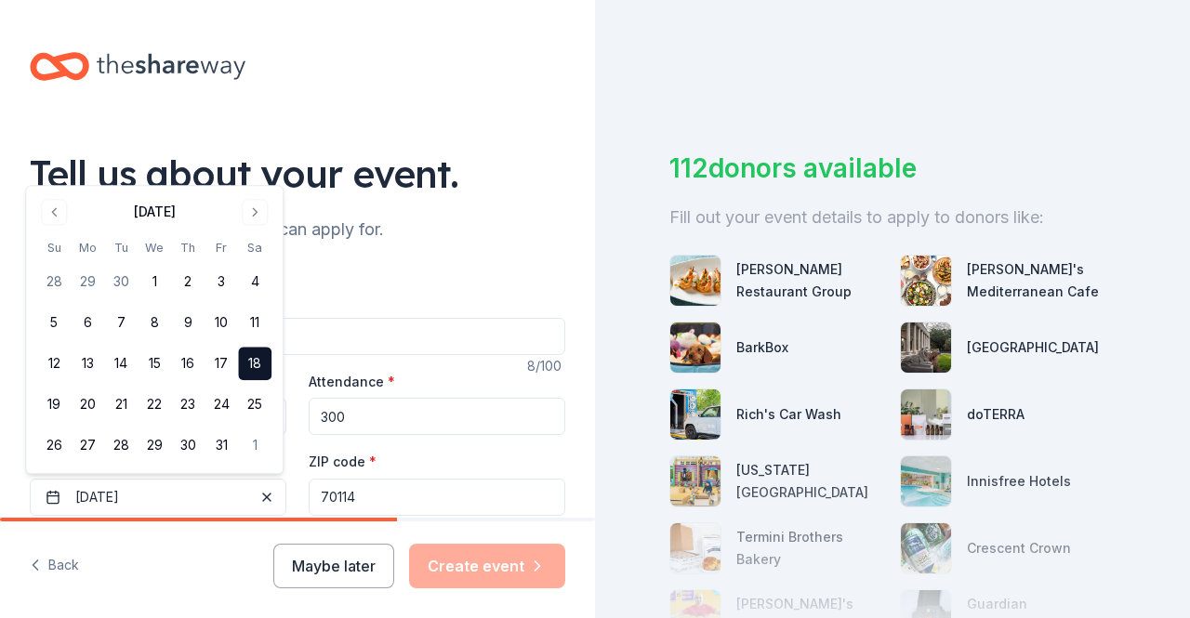
click at [413, 501] on input "70114" at bounding box center [437, 497] width 257 height 37
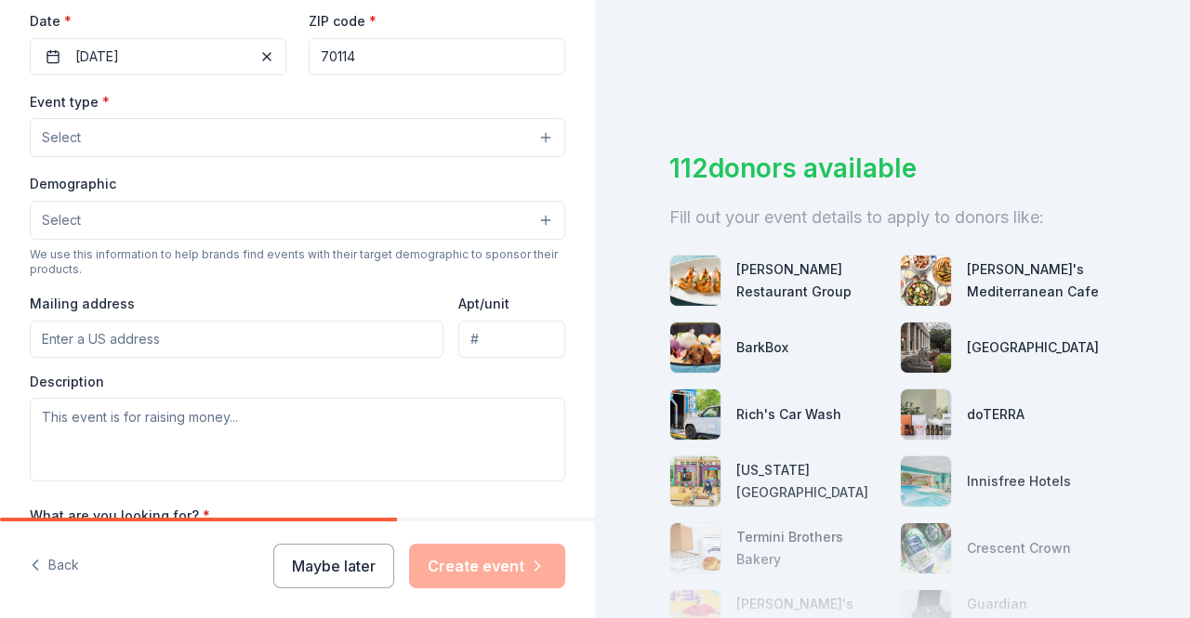
scroll to position [446, 0]
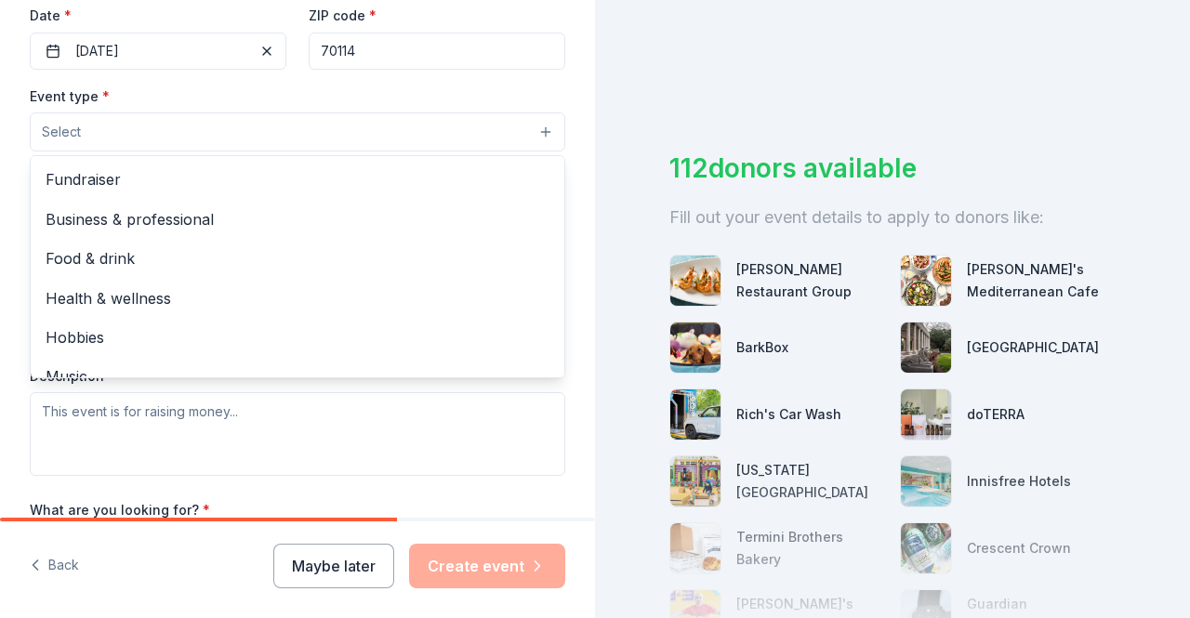
click at [256, 132] on button "Select" at bounding box center [298, 132] width 536 height 39
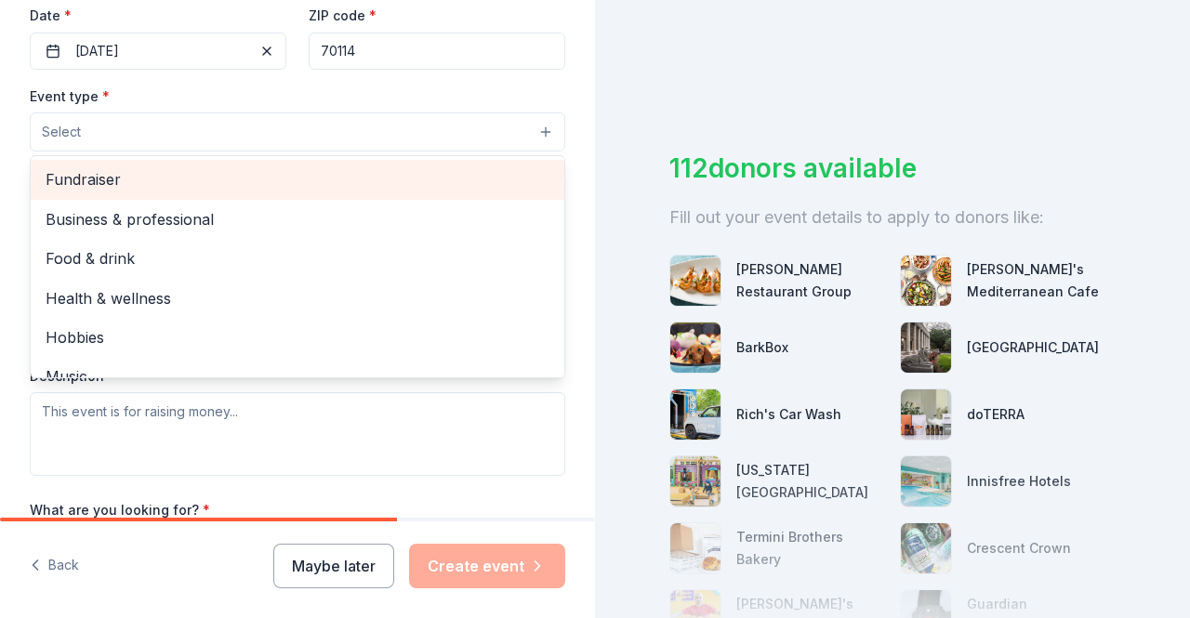
click at [216, 182] on span "Fundraiser" at bounding box center [298, 179] width 504 height 24
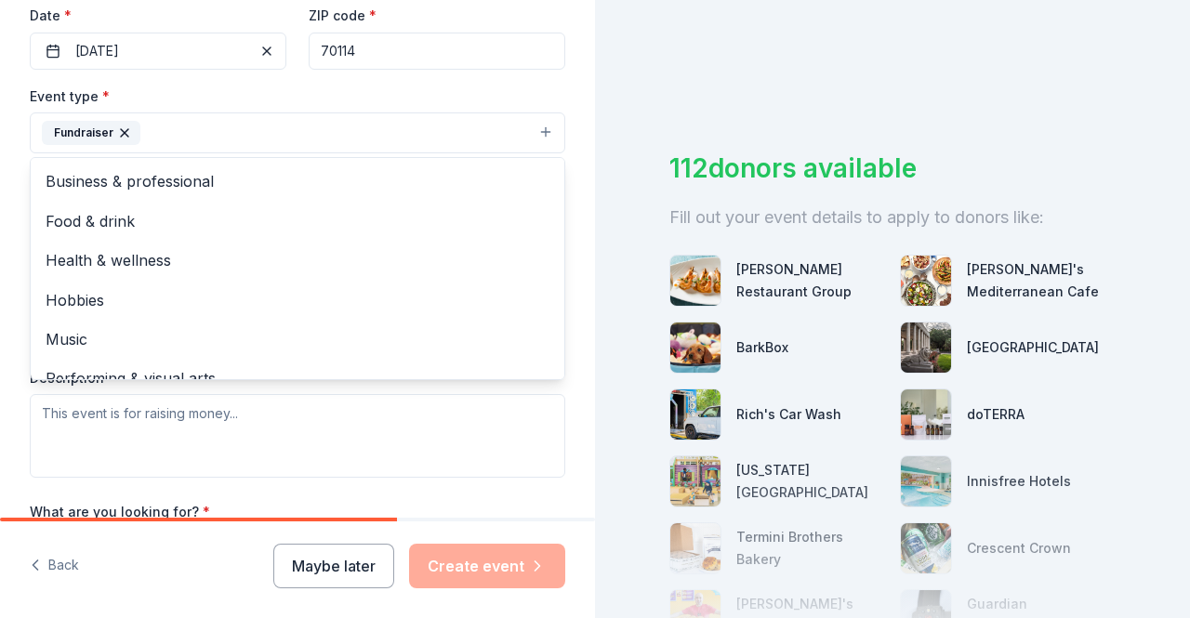
click at [259, 478] on div "Event name * [DATE] 8 /100 Event website [DOMAIN_NAME] Attendance * 300 Date * …" at bounding box center [298, 273] width 536 height 861
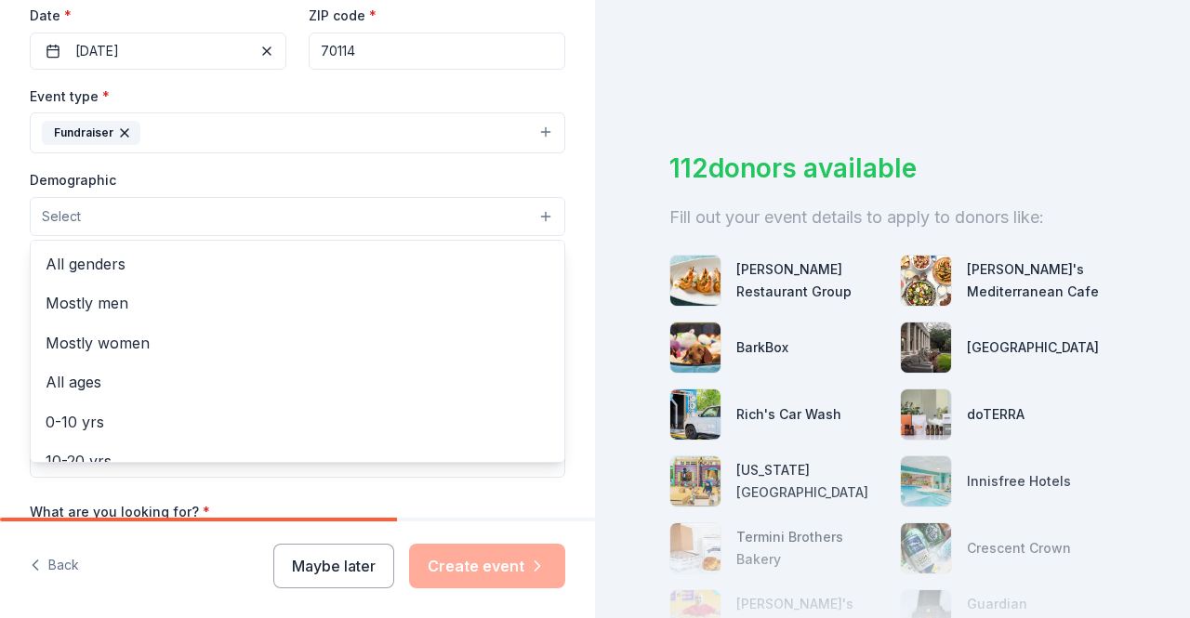
click at [461, 221] on button "Select" at bounding box center [298, 216] width 536 height 39
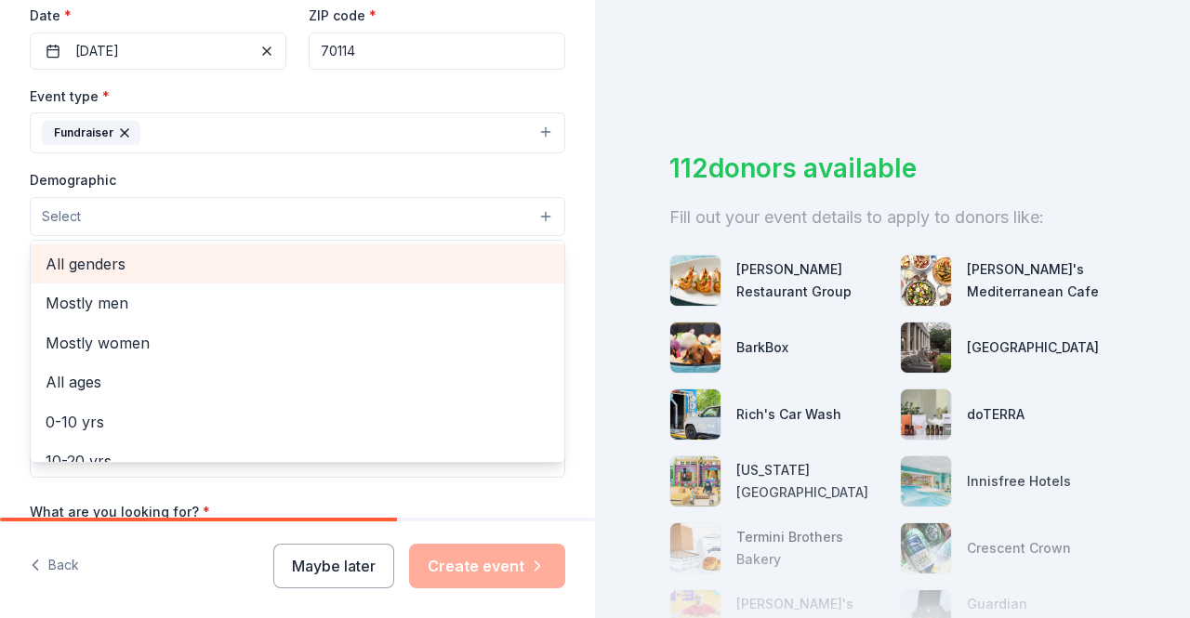
click at [408, 259] on span "All genders" at bounding box center [298, 264] width 504 height 24
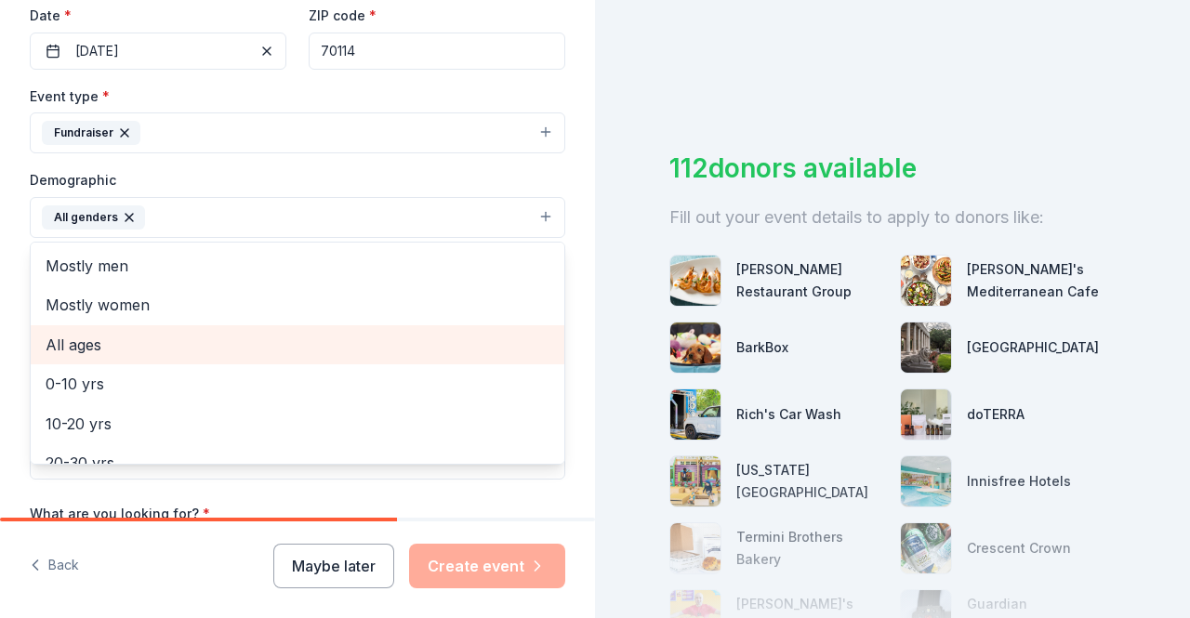
click at [336, 336] on span "All ages" at bounding box center [298, 345] width 504 height 24
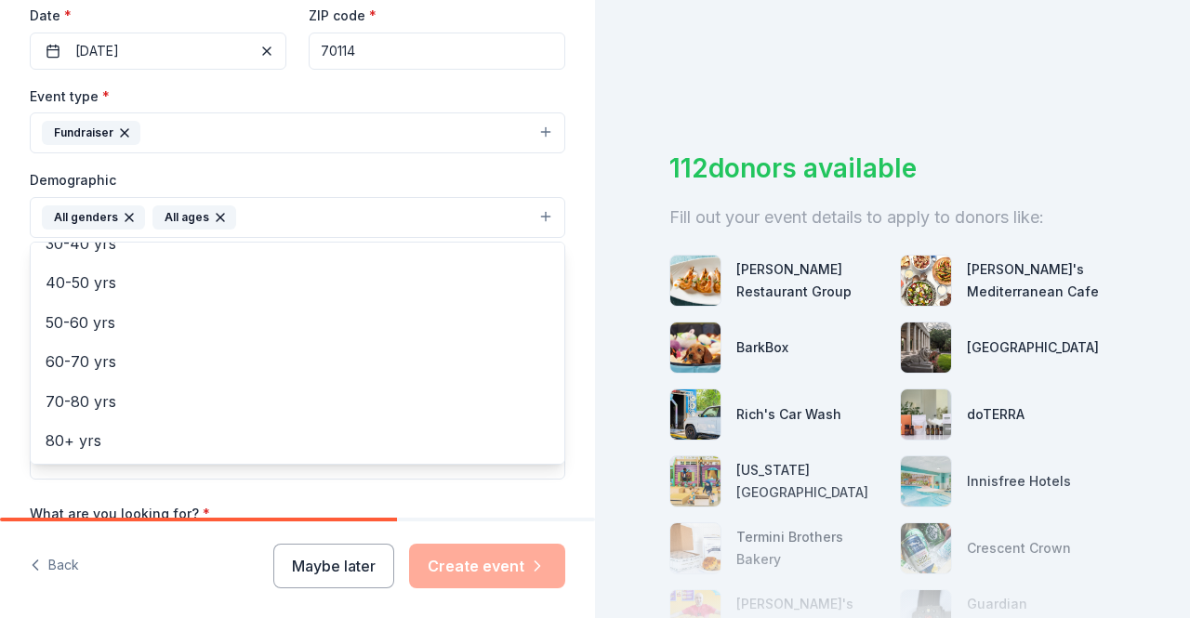
scroll to position [718, 0]
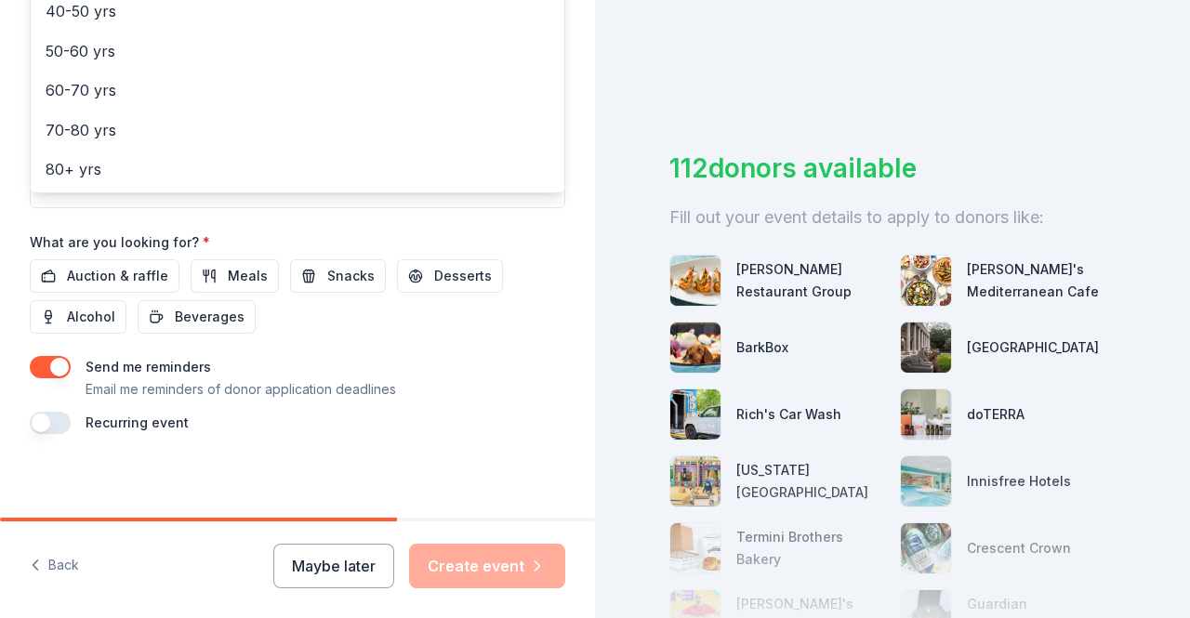
click at [506, 391] on div "Event name * [DATE] 8 /100 Event website [DOMAIN_NAME] Attendance * 300 Date * …" at bounding box center [298, 2] width 536 height 863
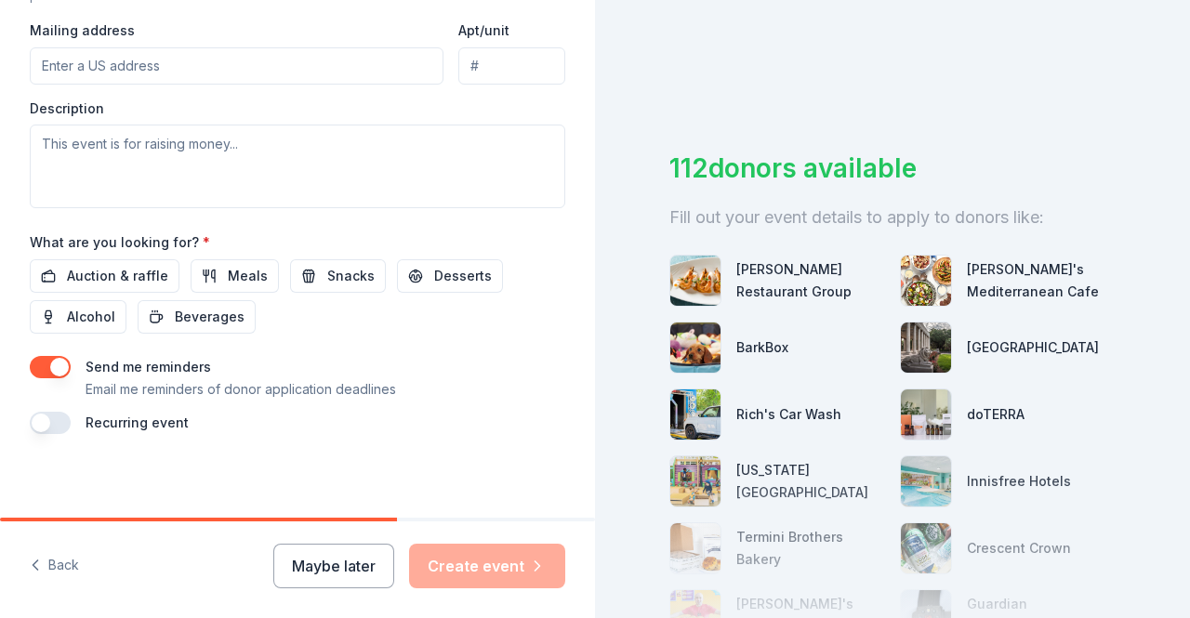
scroll to position [401, 0]
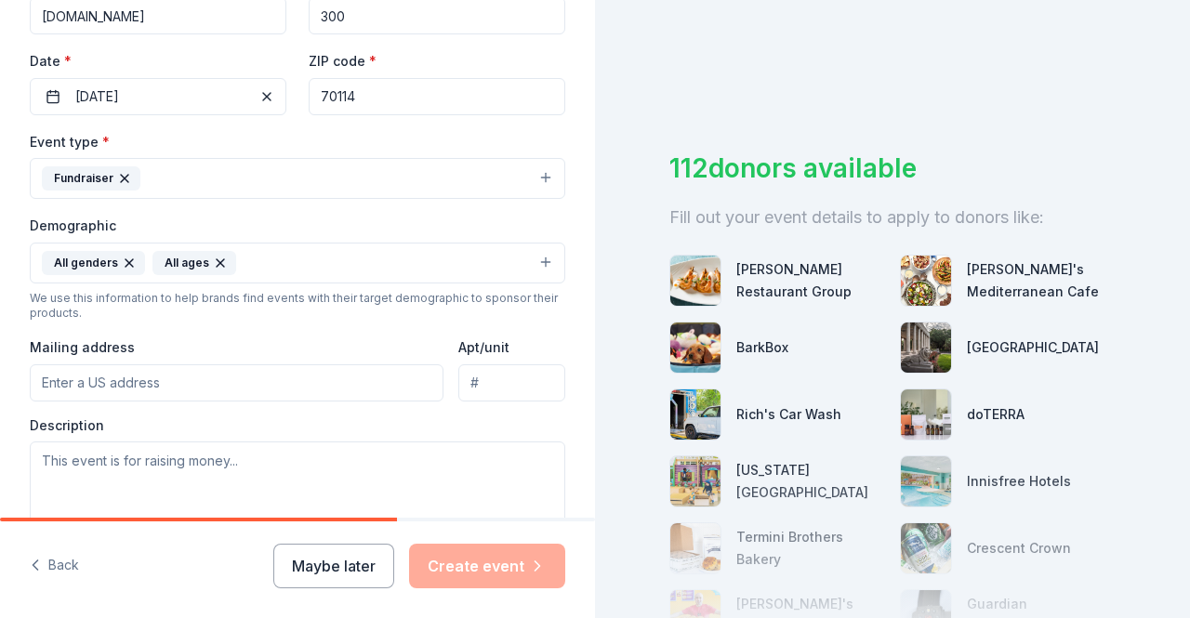
click at [254, 381] on input "Mailing address" at bounding box center [237, 382] width 414 height 37
type input "[DATE][STREET_ADDRESS]"
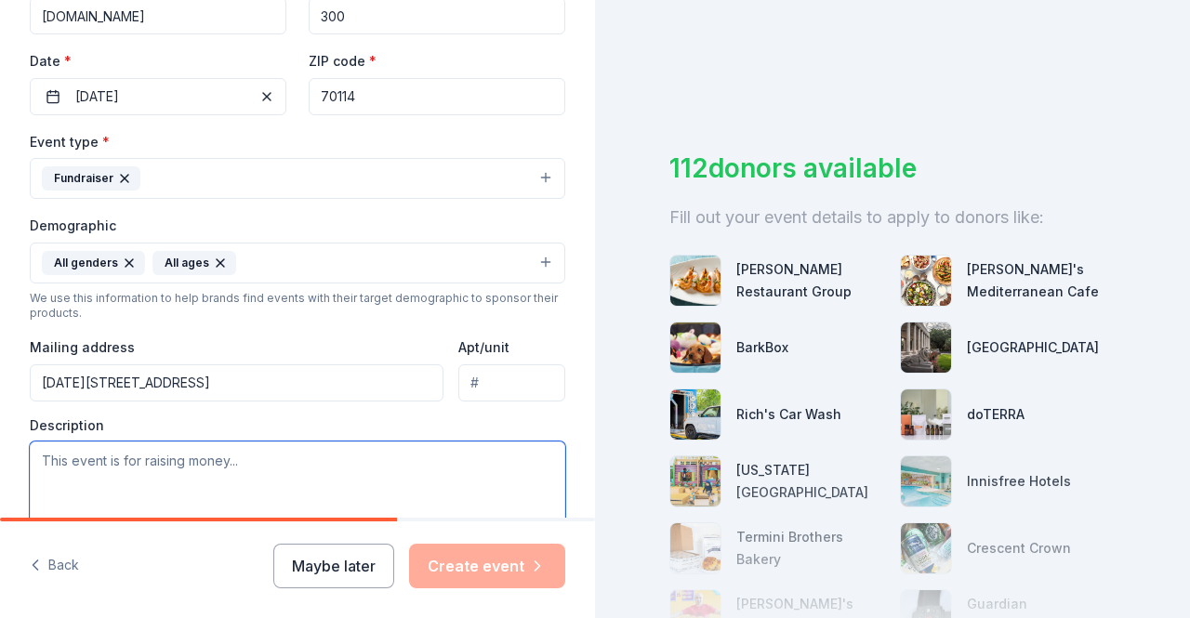
click at [375, 462] on textarea at bounding box center [298, 484] width 536 height 84
type textarea "R"
drag, startPoint x: 234, startPoint y: 451, endPoint x: 0, endPoint y: 473, distance: 235.4
click at [0, 473] on div "Tell us about your event. We'll find in-kind donations you can apply for. Event…" at bounding box center [297, 219] width 595 height 1241
paste textarea "[PERSON_NAME] <[EMAIL_ADDRESS][DOMAIN_NAME]>"
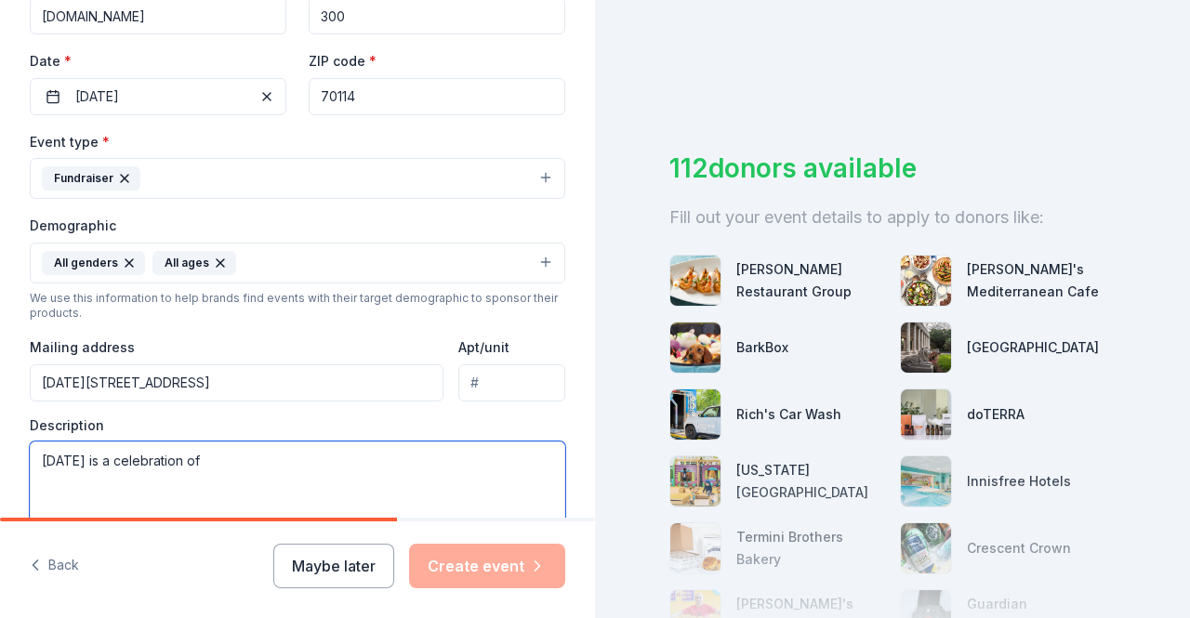
paste textarea ", a vibrant whirlwind of joy and excitement that’s guaranteed to put a smile on…"
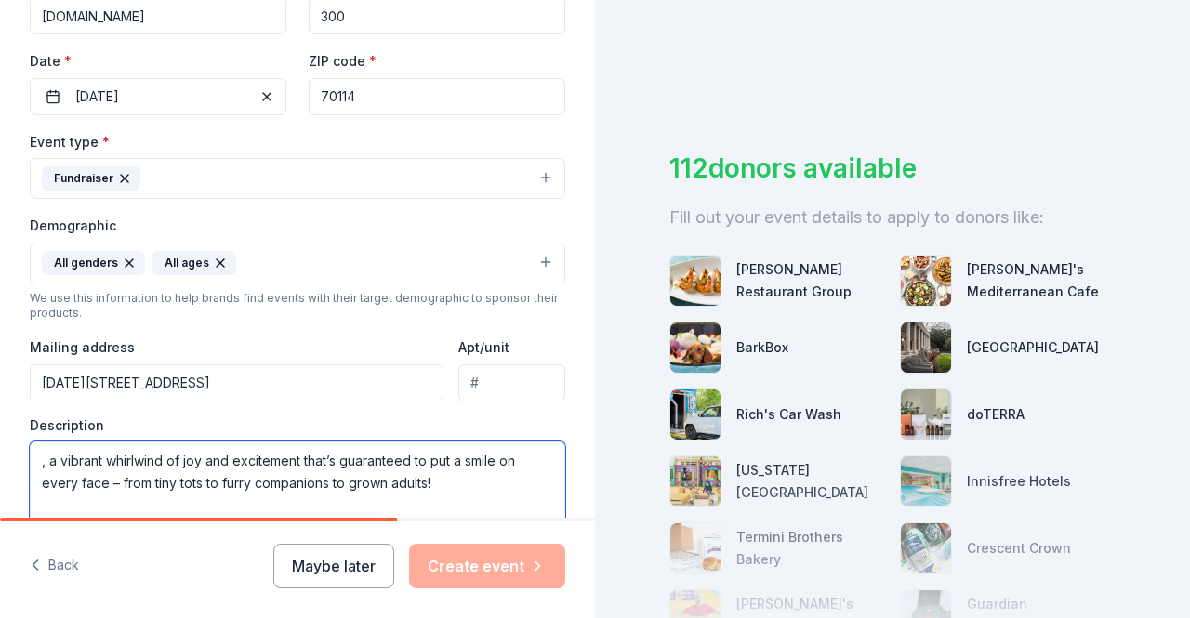
click at [59, 448] on textarea ", a vibrant whirlwind of joy and excitement that’s guaranteed to put a smile on…" at bounding box center [298, 484] width 536 height 84
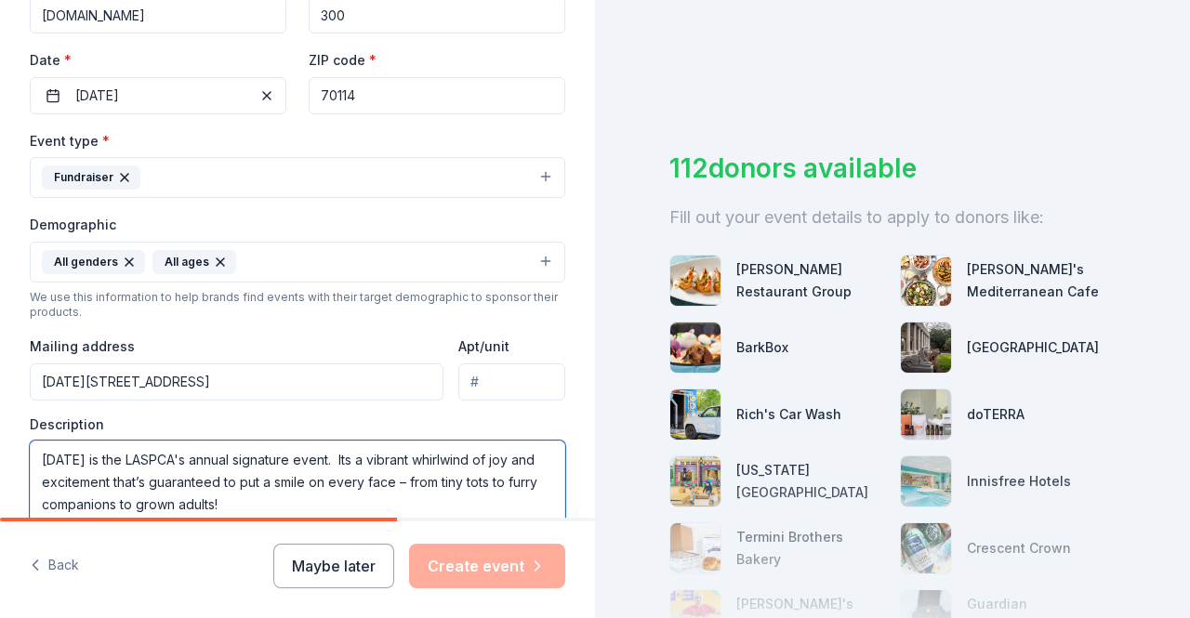
scroll to position [33, 0]
paste textarea "Enjoy [DATE] fun & games for the whole family Dance with friends and family to …"
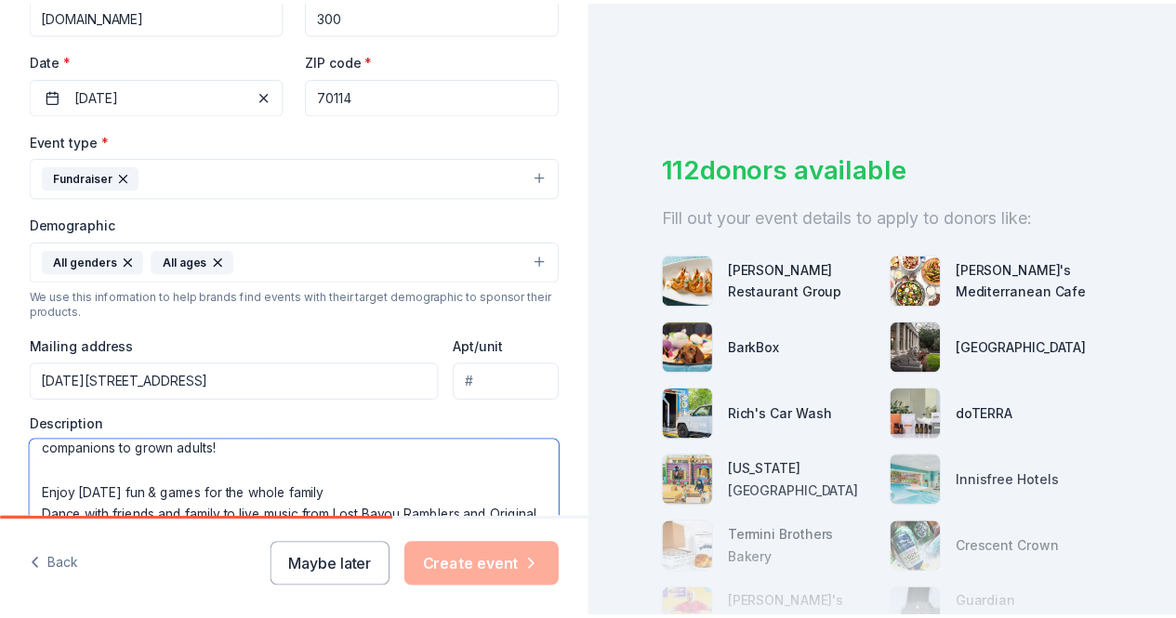
scroll to position [718, 0]
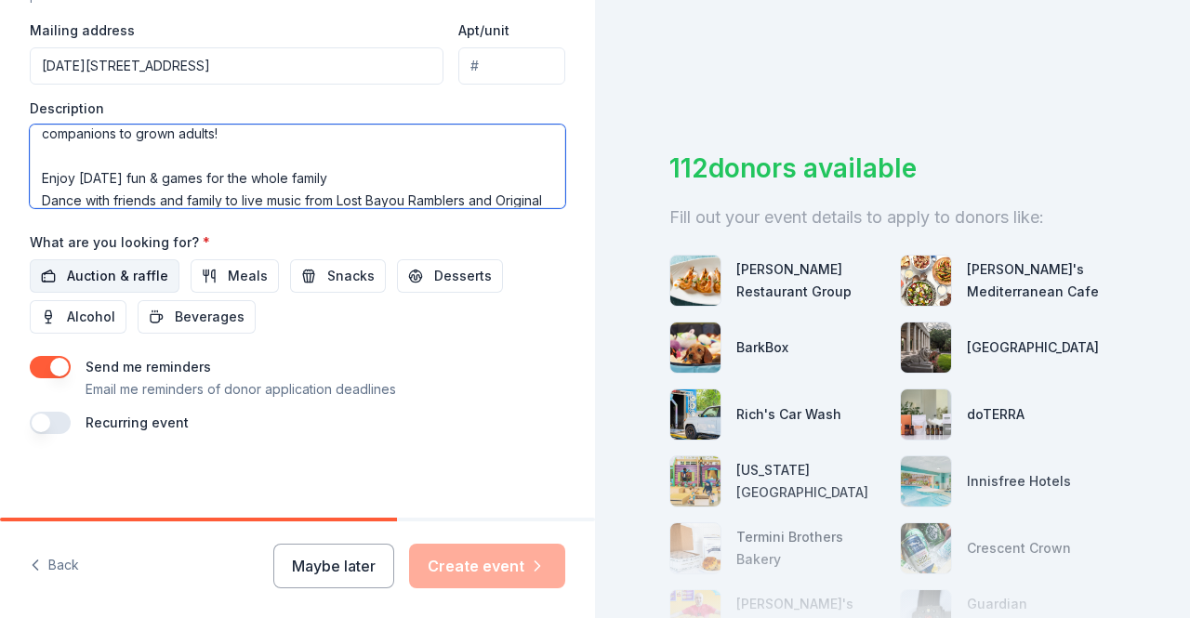
type textarea "[DATE] is the LASPCA's annual signature event. Its a vibrant whirlwind of joy a…"
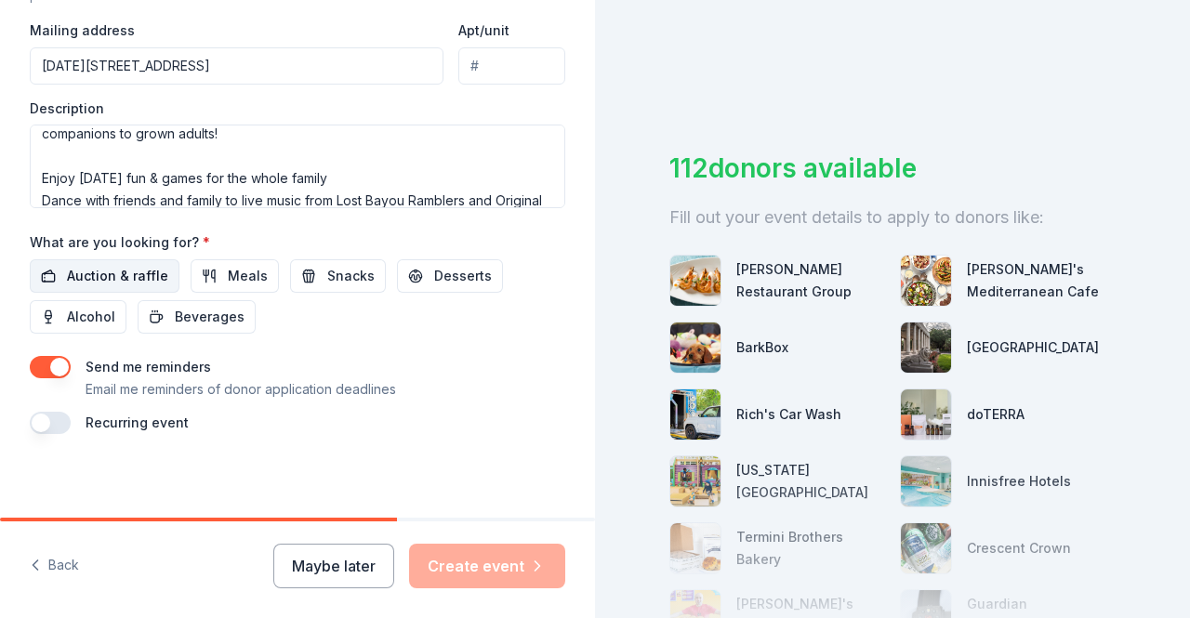
click at [108, 276] on span "Auction & raffle" at bounding box center [117, 276] width 101 height 22
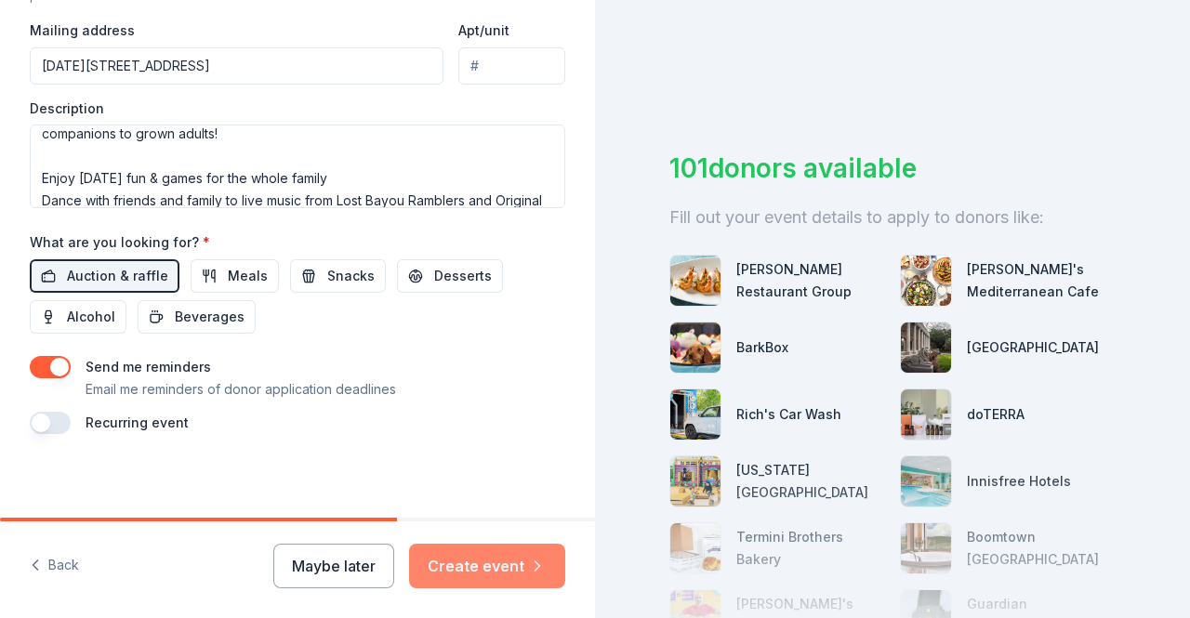
click at [496, 577] on button "Create event" at bounding box center [487, 566] width 156 height 45
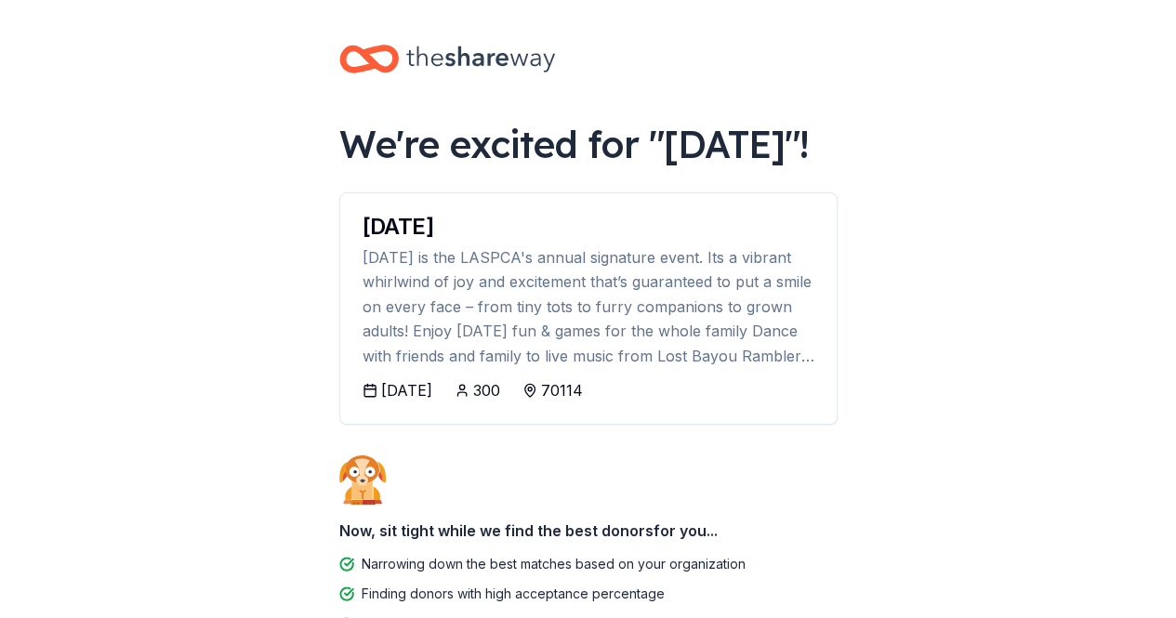
scroll to position [139, 0]
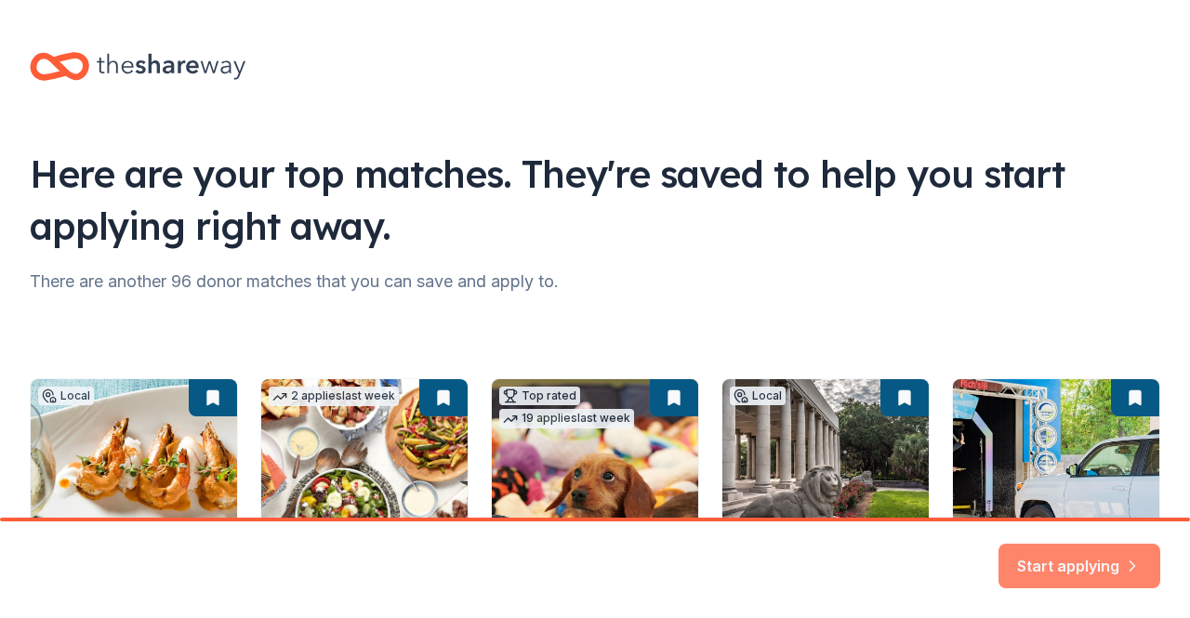
click at [1107, 550] on button "Start applying" at bounding box center [1080, 555] width 162 height 45
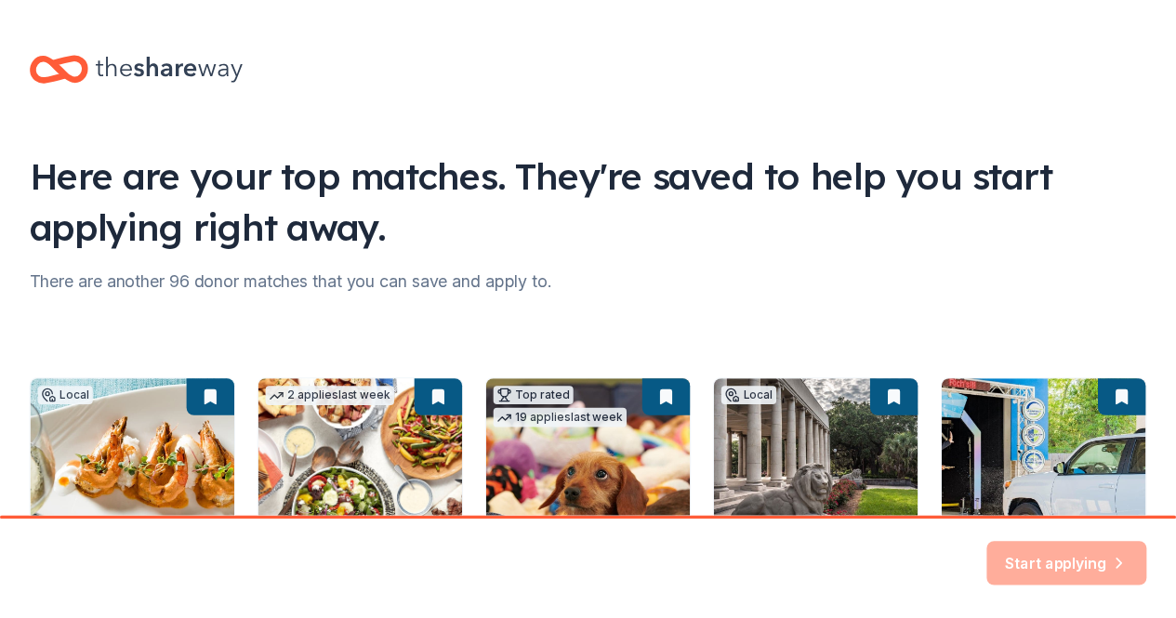
scroll to position [263, 0]
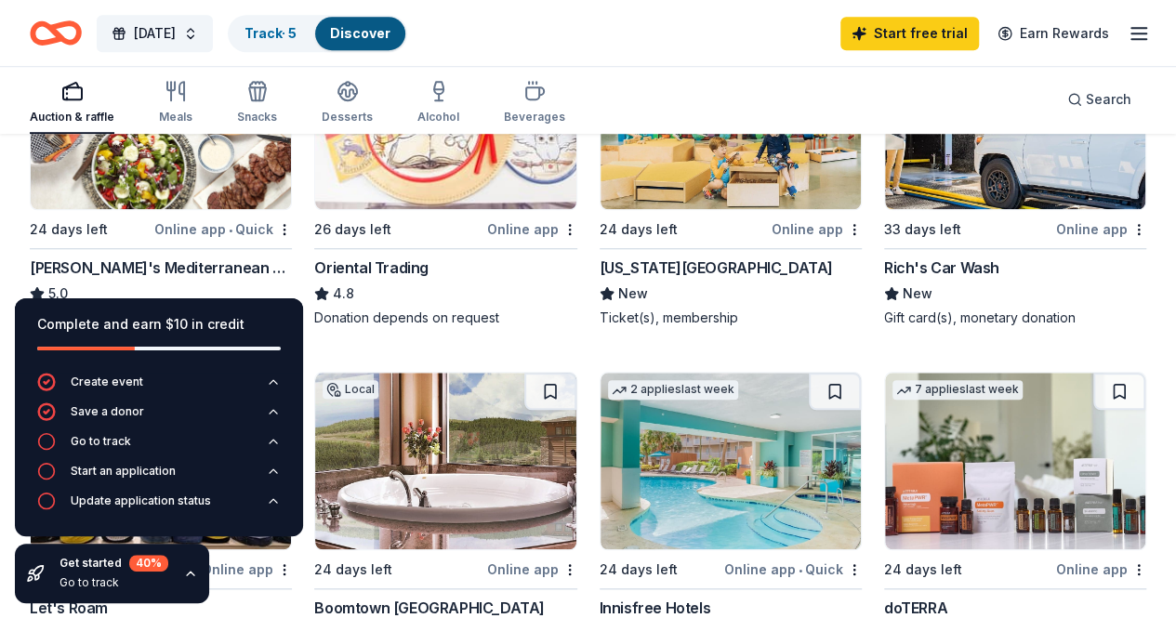
scroll to position [690, 0]
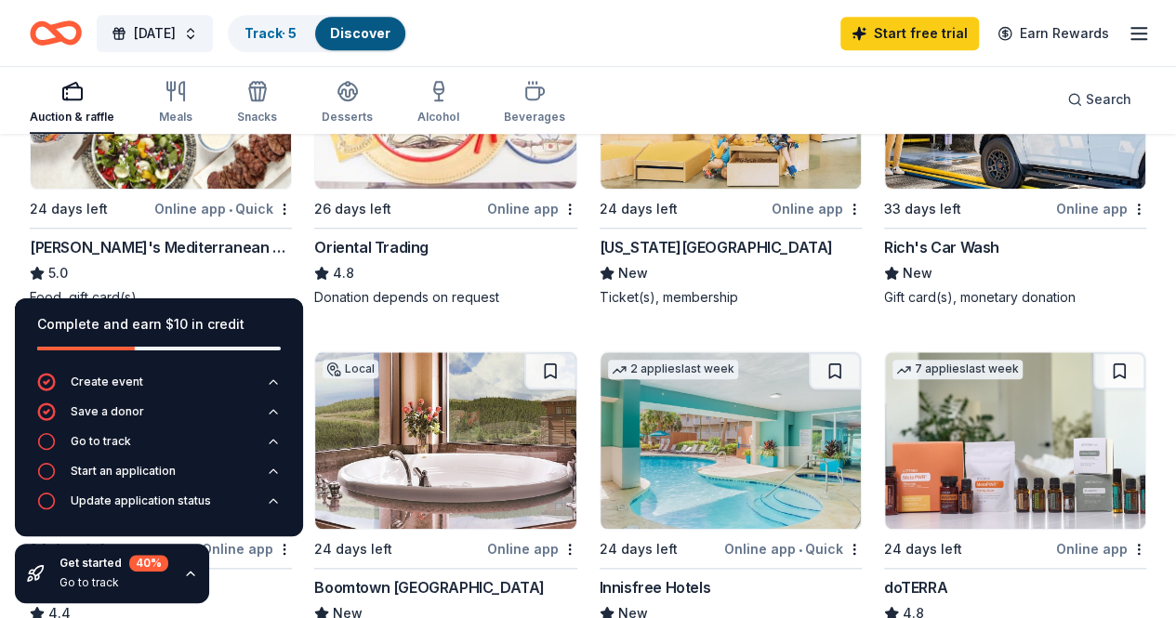
click at [601, 182] on img at bounding box center [731, 100] width 260 height 177
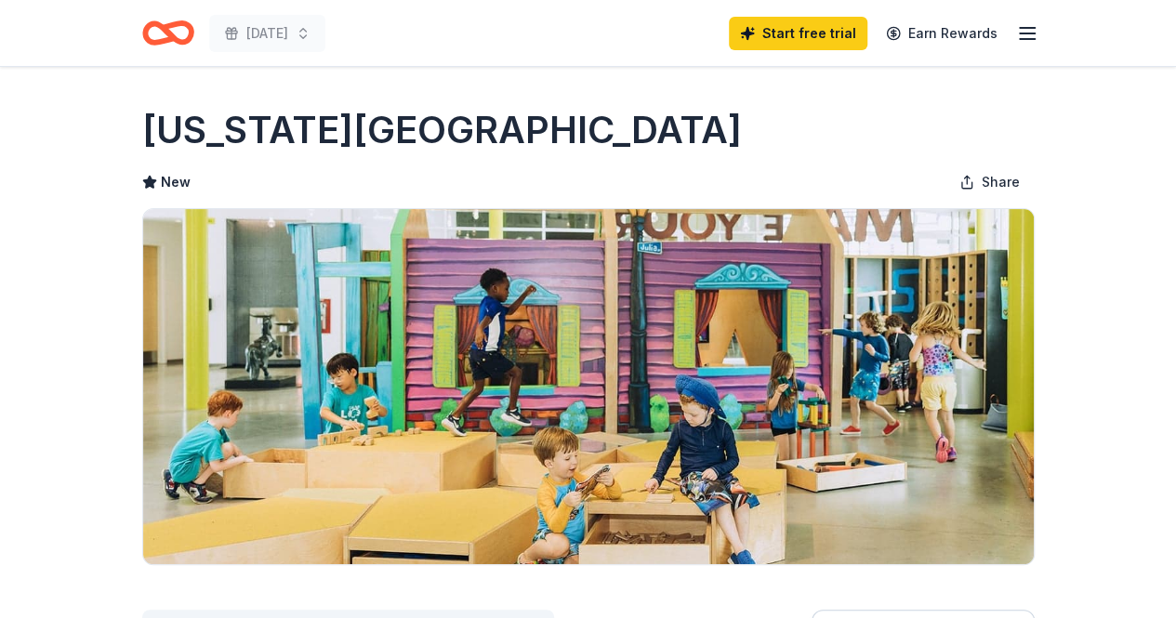
scroll to position [541, 0]
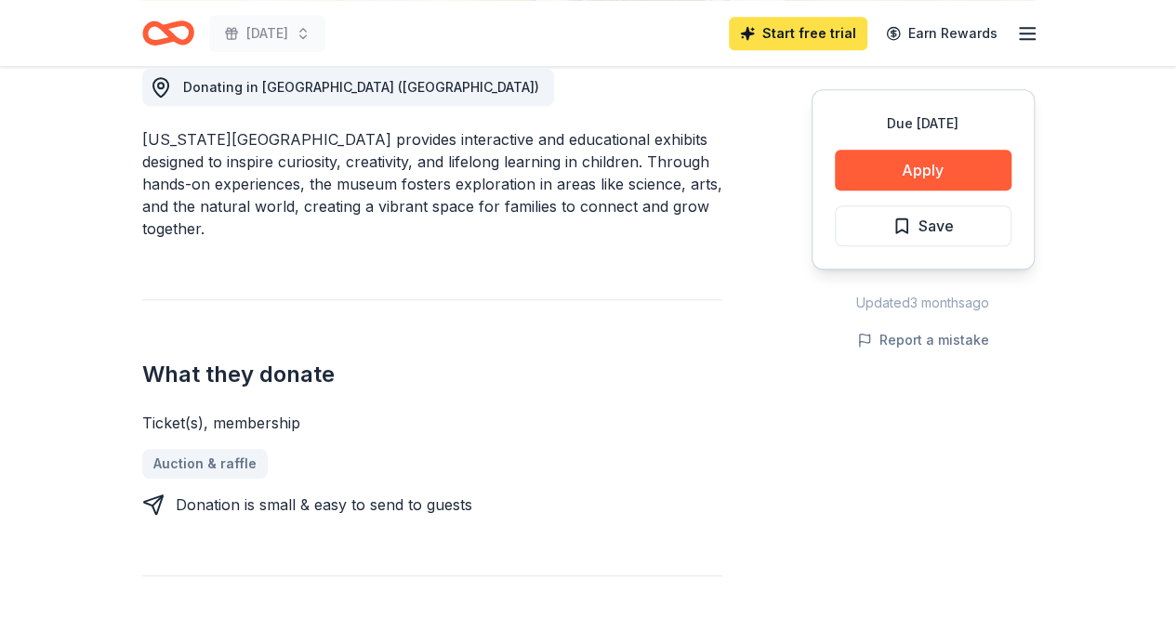
click at [825, 28] on link "Start free trial" at bounding box center [798, 33] width 139 height 33
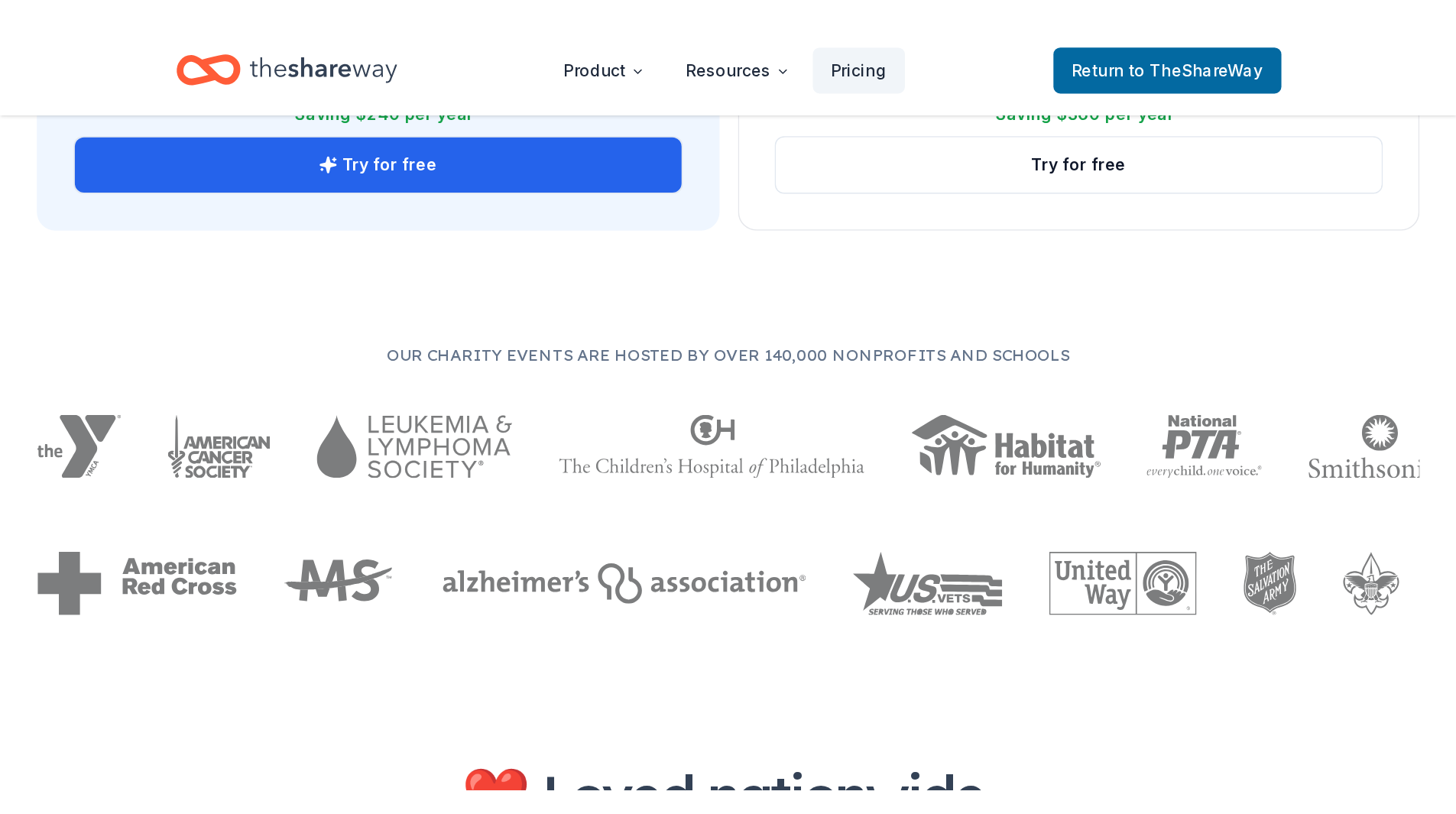
scroll to position [890, 0]
